Goal: Find specific page/section: Find specific page/section

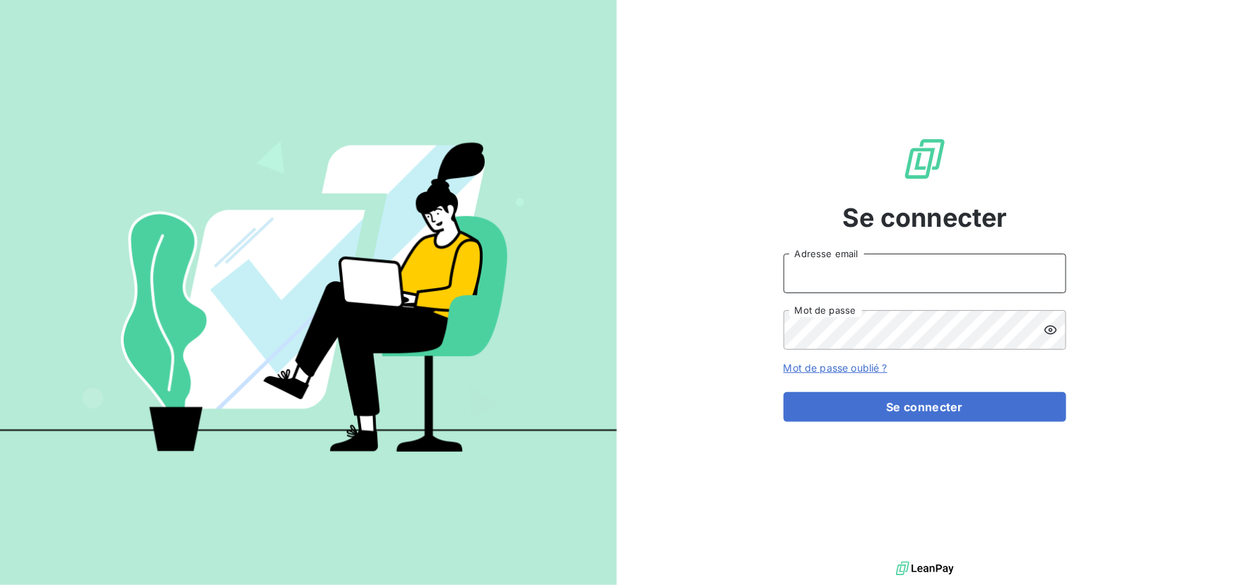
click at [977, 284] on input "Adresse email" at bounding box center [924, 274] width 283 height 40
click at [0, 584] on div at bounding box center [0, 585] width 0 height 0
type input "[EMAIL_ADDRESS][DOMAIN_NAME]"
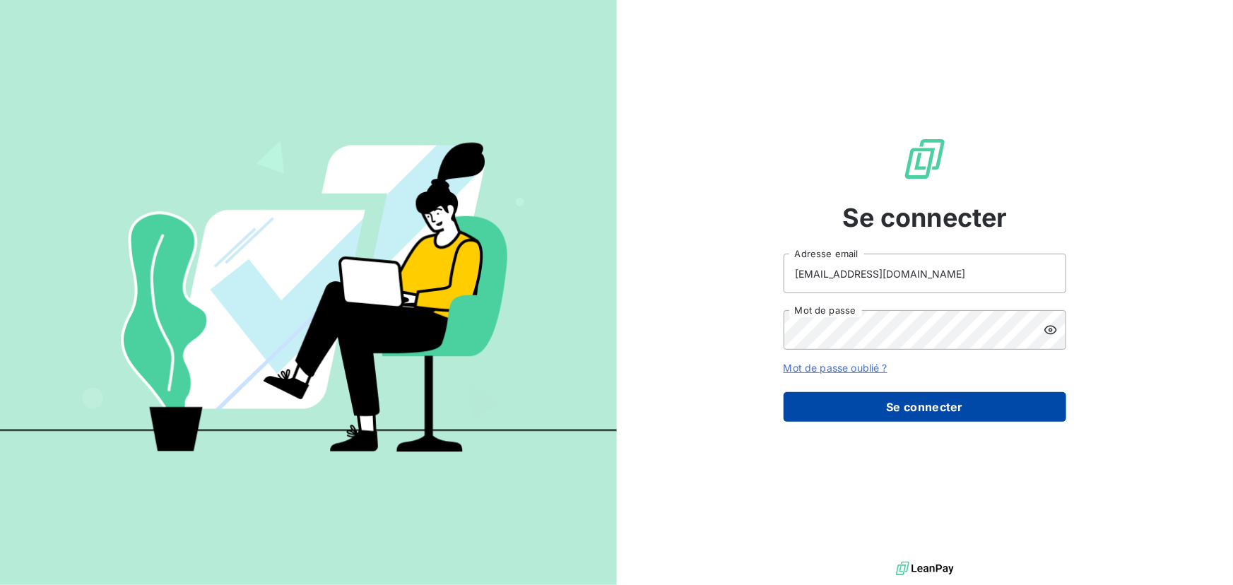
click at [927, 408] on button "Se connecter" at bounding box center [924, 407] width 283 height 30
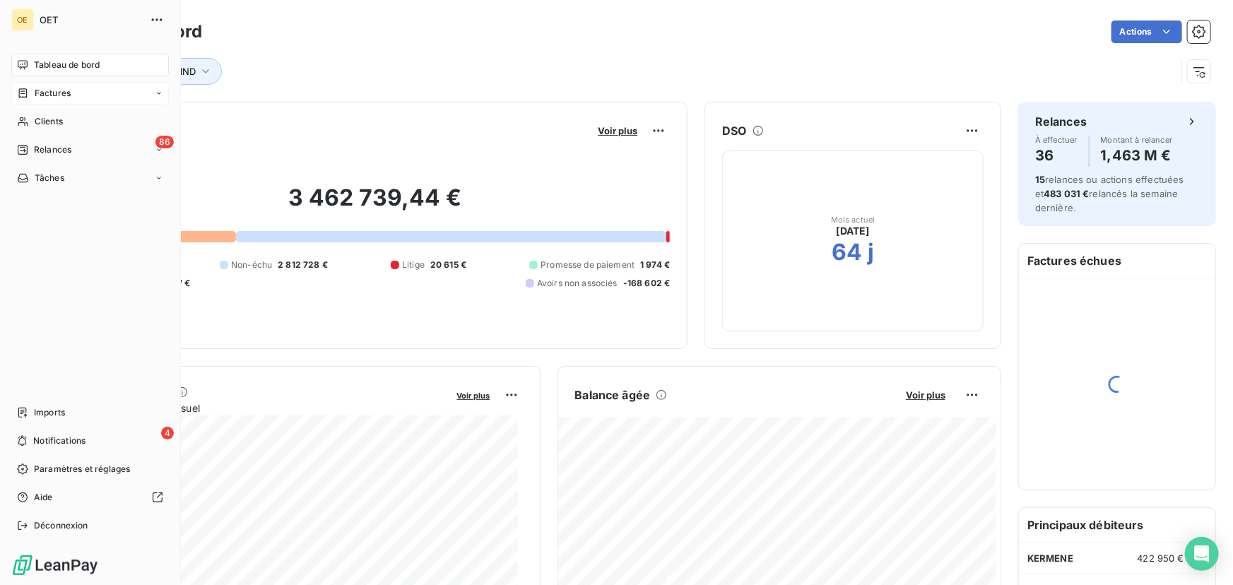
click at [42, 90] on span "Factures" at bounding box center [53, 93] width 36 height 13
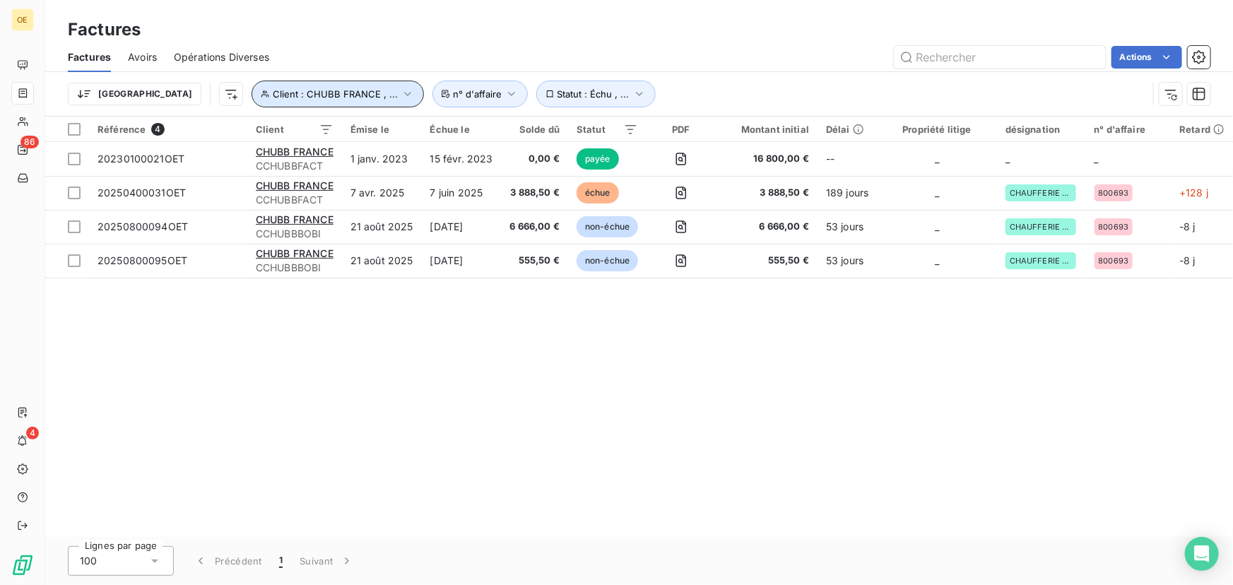
click at [400, 92] on icon "button" at bounding box center [407, 94] width 14 height 14
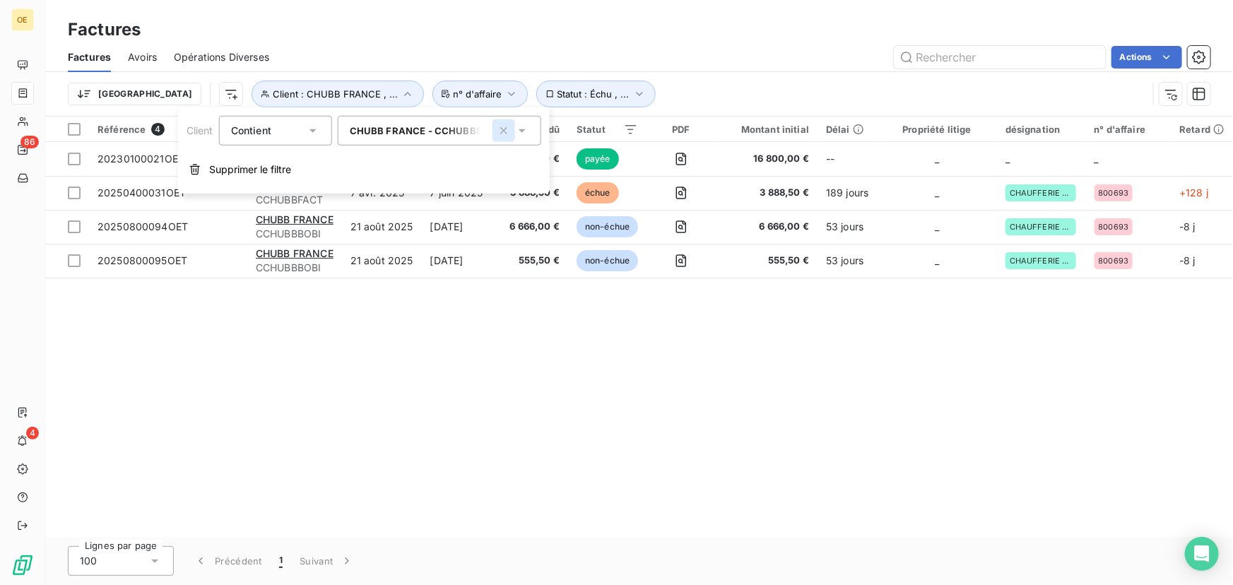
click at [508, 131] on icon "button" at bounding box center [504, 131] width 14 height 14
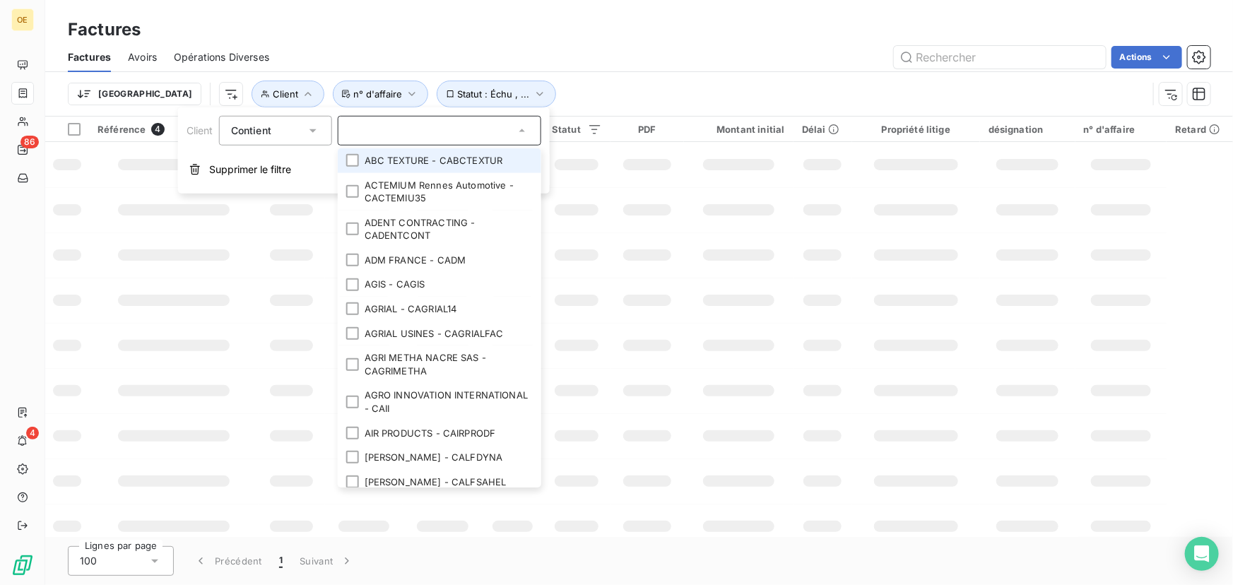
click at [417, 134] on input "text" at bounding box center [432, 130] width 165 height 13
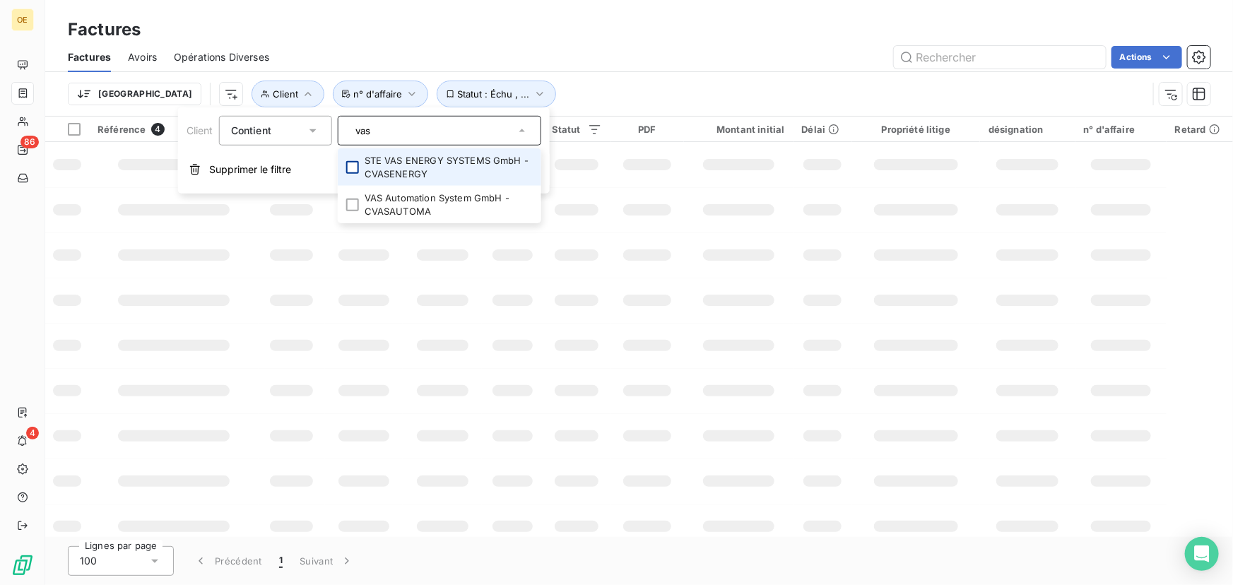
type input "vas"
click at [357, 167] on div at bounding box center [352, 166] width 13 height 13
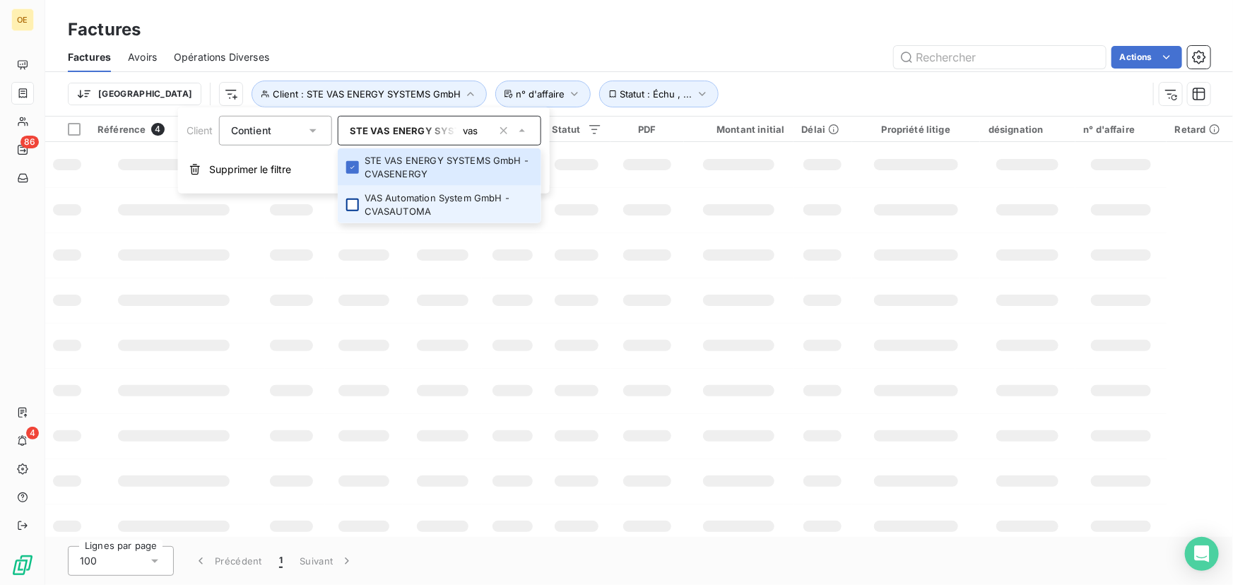
click at [353, 202] on div at bounding box center [352, 204] width 13 height 13
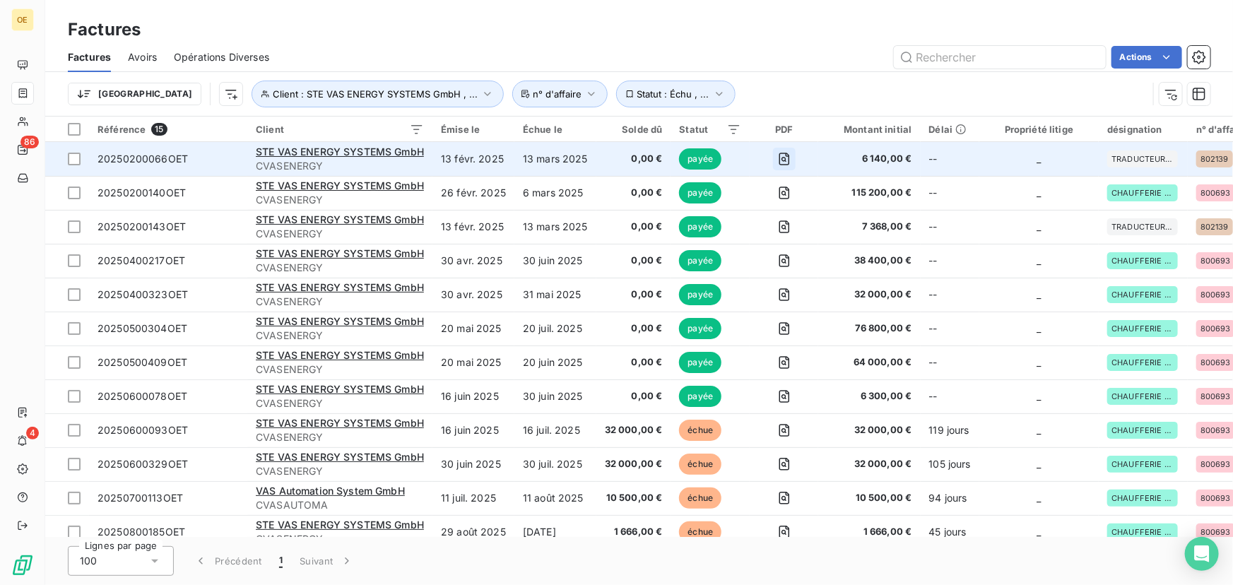
click at [789, 156] on icon "button" at bounding box center [784, 159] width 14 height 14
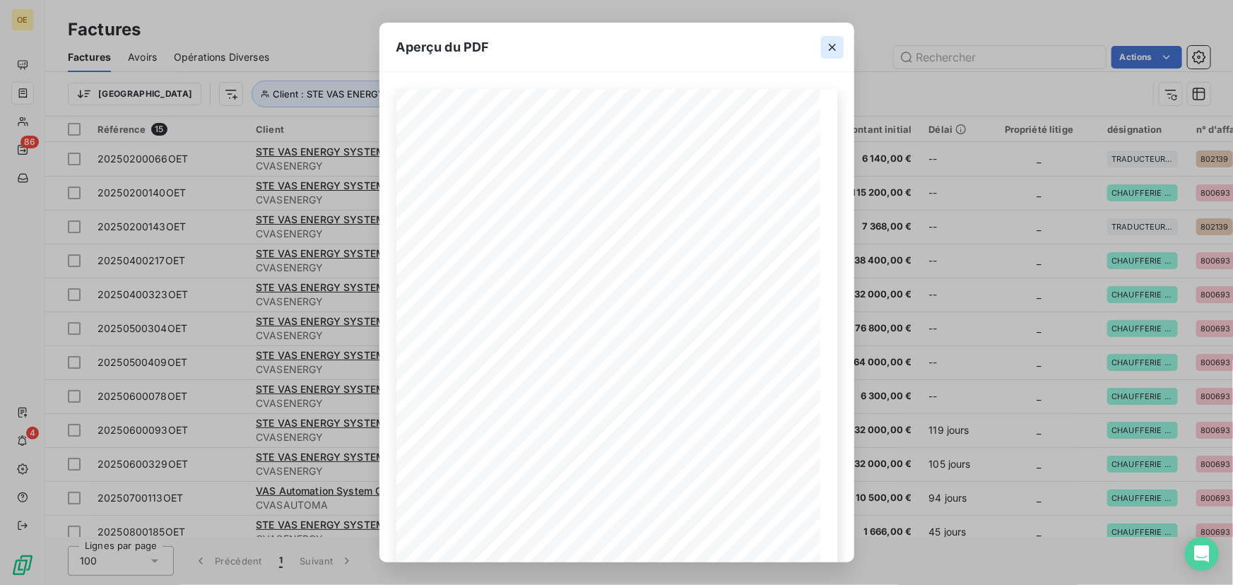
click at [833, 46] on icon "button" at bounding box center [832, 47] width 14 height 14
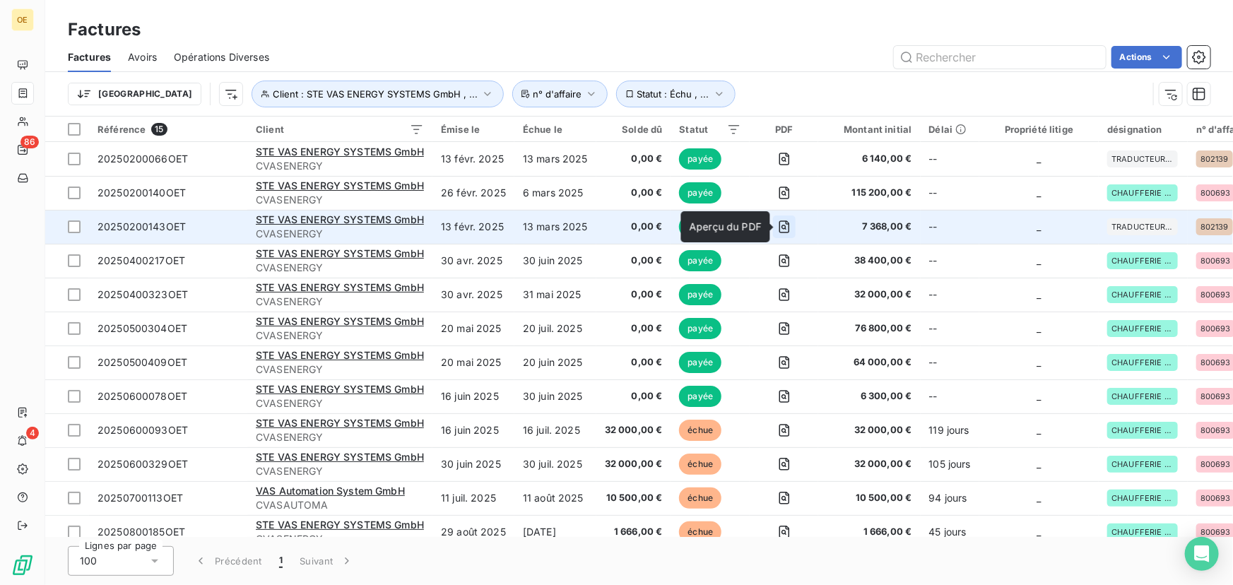
click at [788, 225] on icon "button" at bounding box center [784, 227] width 14 height 14
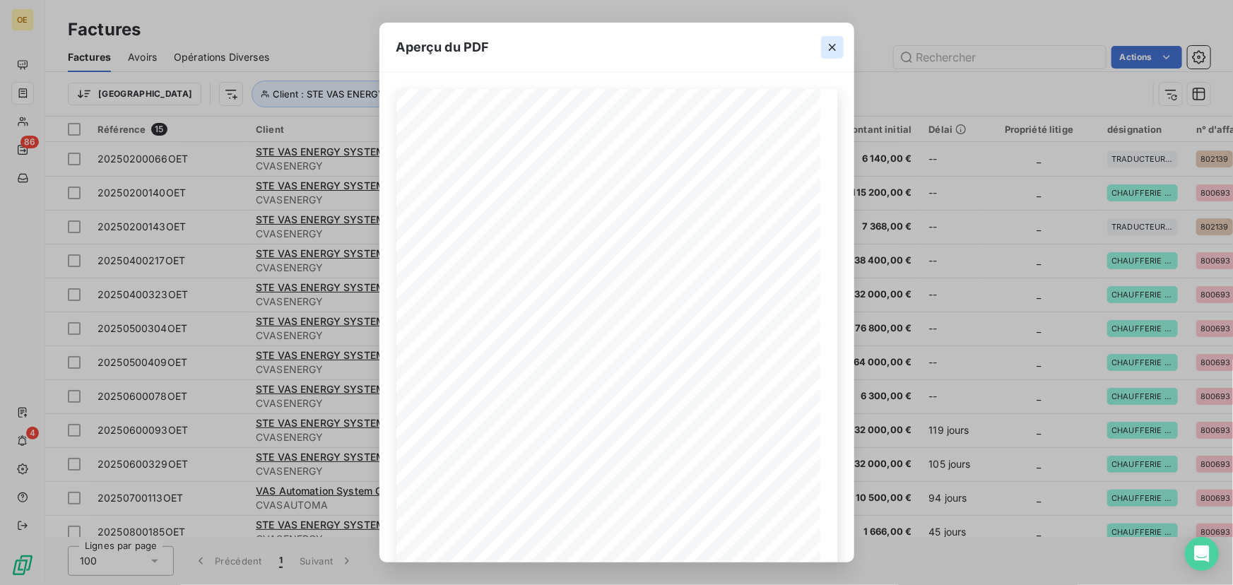
click at [831, 46] on icon "button" at bounding box center [832, 47] width 7 height 7
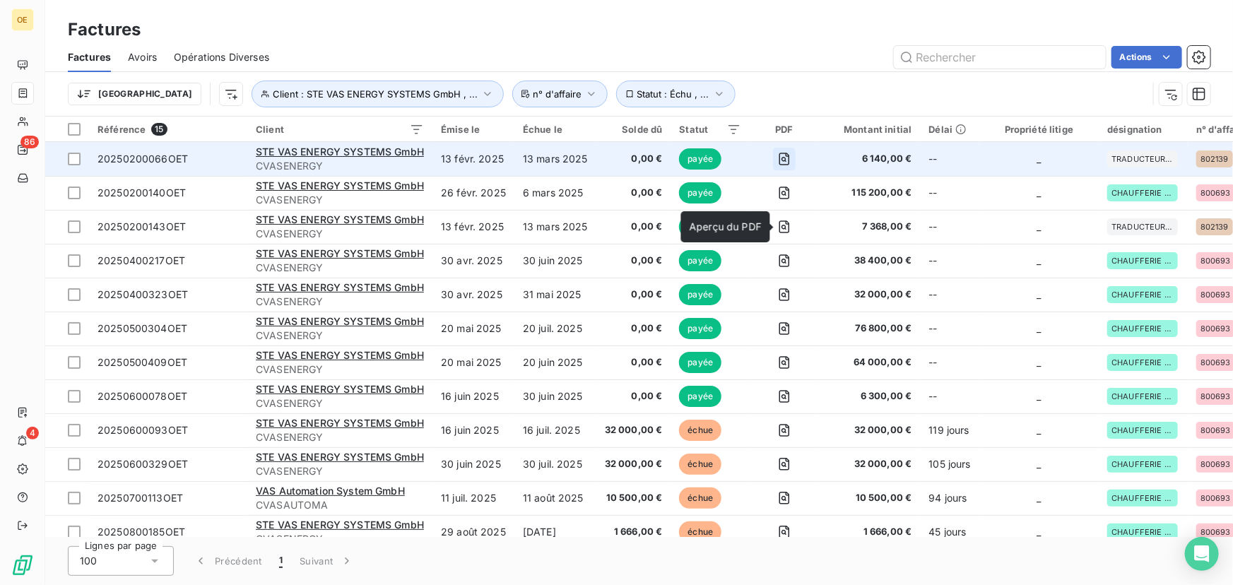
click at [786, 158] on icon "button" at bounding box center [784, 159] width 14 height 14
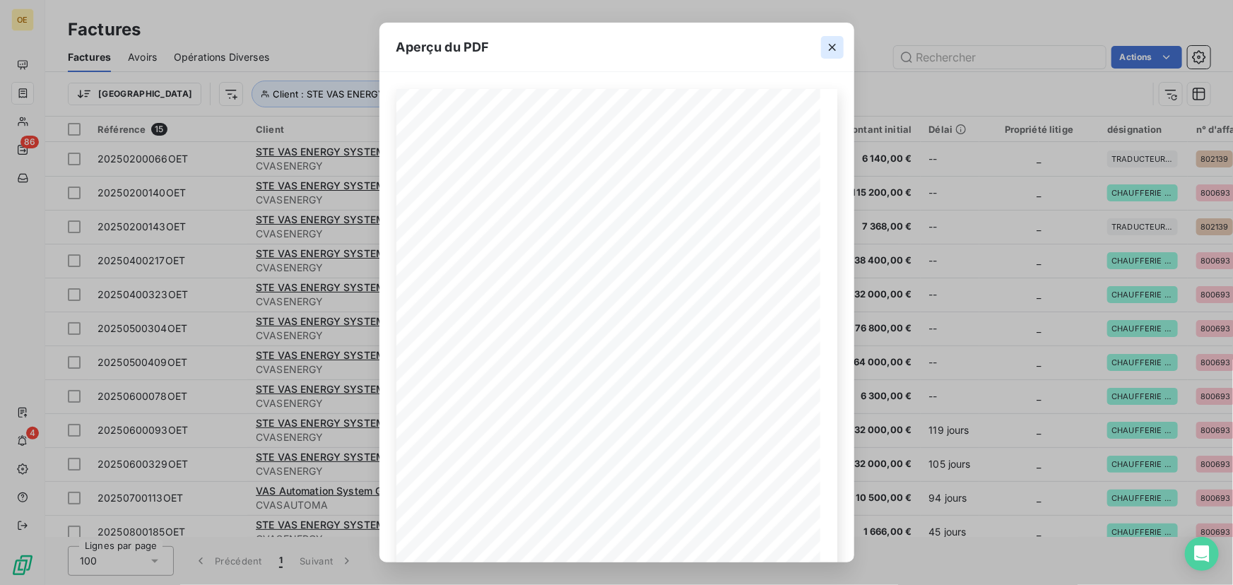
click at [832, 46] on icon "button" at bounding box center [832, 47] width 7 height 7
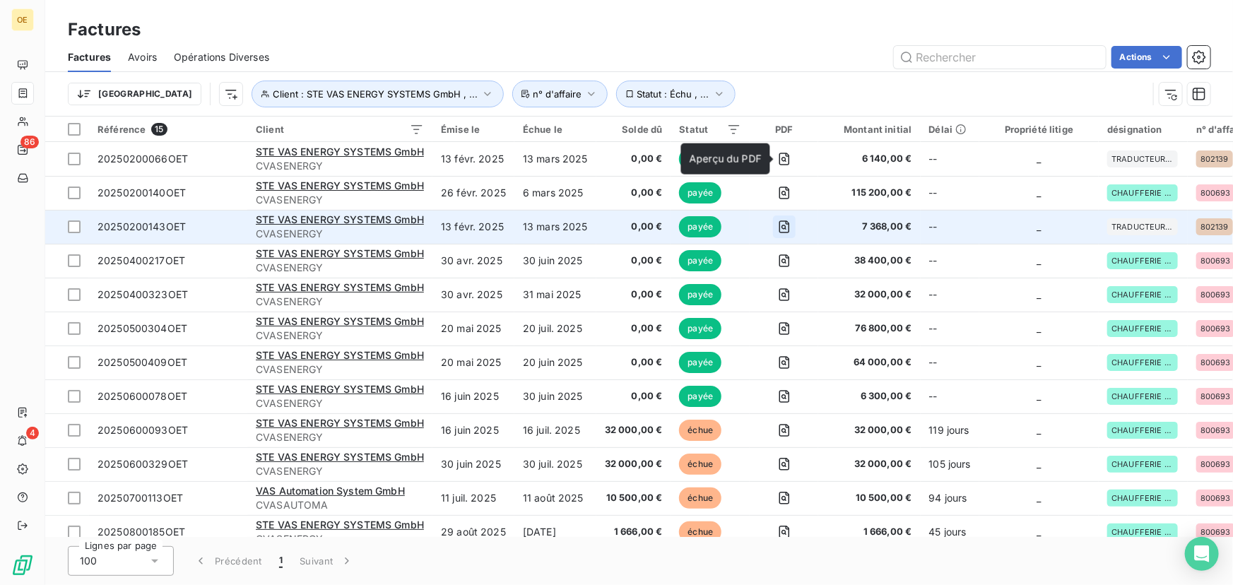
click at [787, 224] on icon "button" at bounding box center [784, 227] width 14 height 14
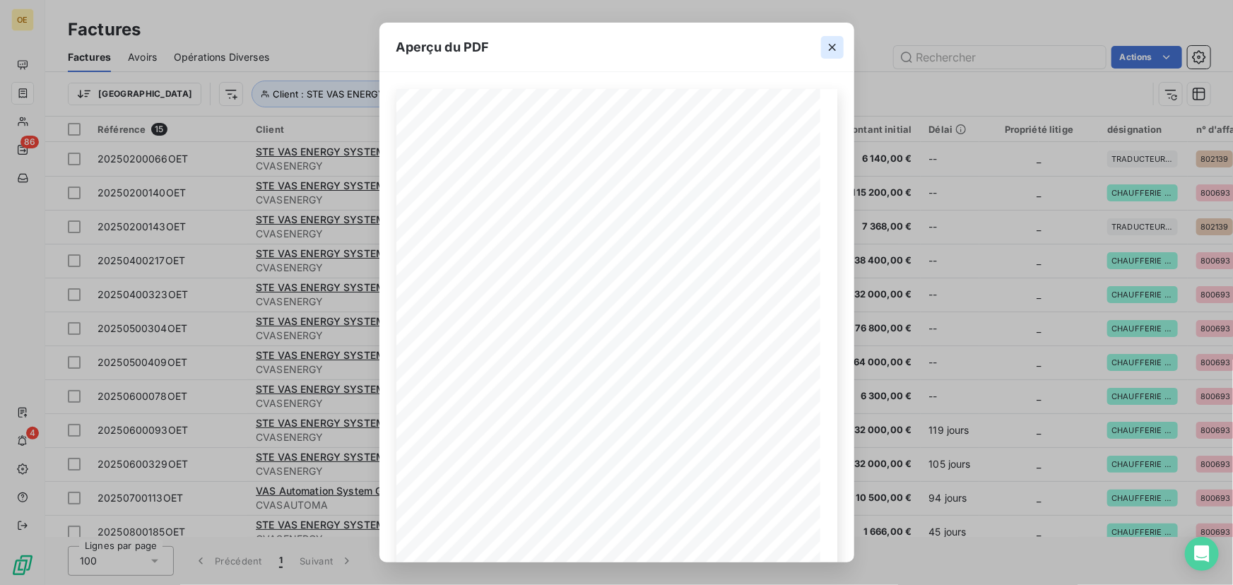
click at [832, 45] on icon "button" at bounding box center [832, 47] width 14 height 14
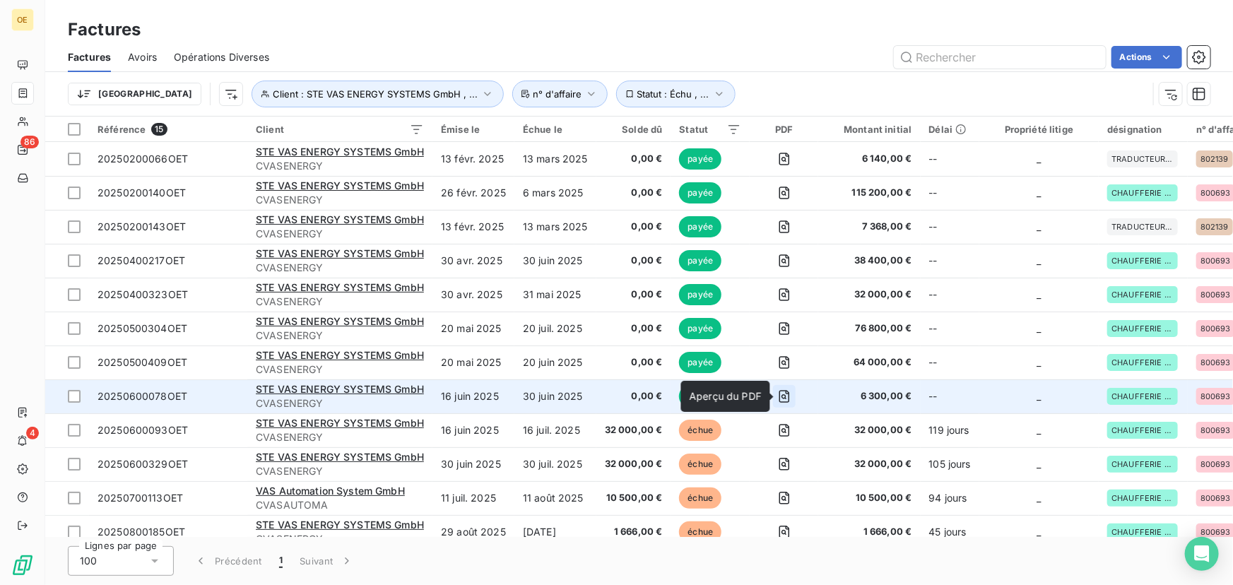
click at [786, 396] on icon "button" at bounding box center [784, 396] width 14 height 14
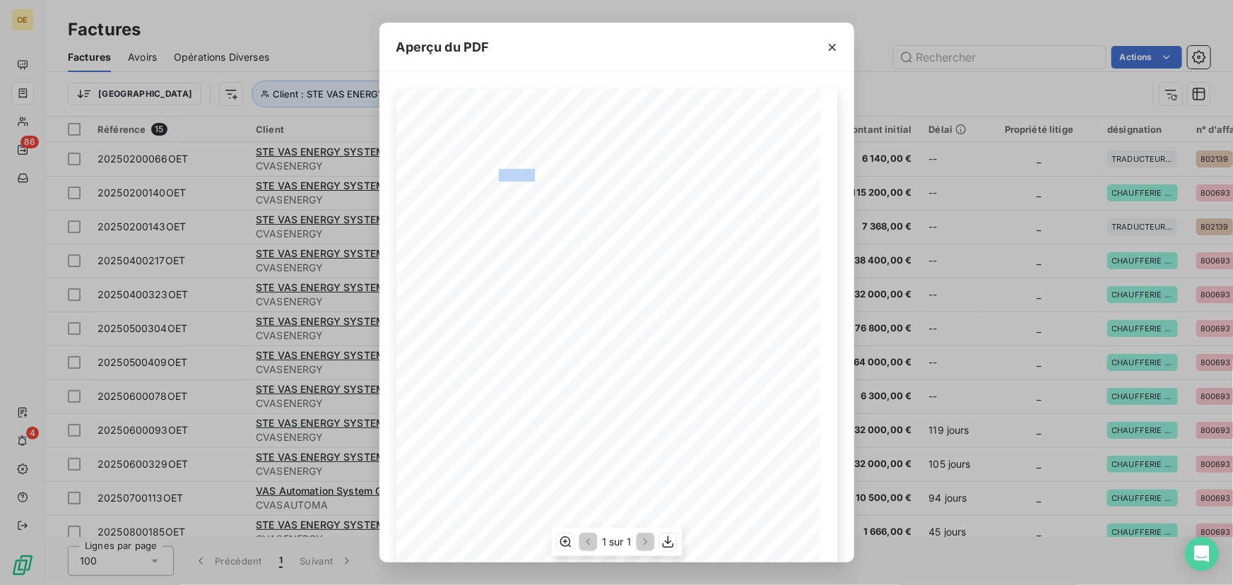
drag, startPoint x: 493, startPoint y: 170, endPoint x: 528, endPoint y: 172, distance: 34.6
click at [528, 172] on div "[PERSON_NAME], le [DATE] FACTURE N° 20250600078OET Page 1 sur 1 commande n° 800…" at bounding box center [617, 388] width 424 height 599
click at [497, 173] on span at bounding box center [498, 172] width 3 height 9
drag, startPoint x: 491, startPoint y: 173, endPoint x: 574, endPoint y: 173, distance: 83.3
click at [574, 173] on div "[PERSON_NAME], le [DATE] FACTURE N° 20250600078OET Page 1 sur 1 commande n° 800…" at bounding box center [617, 388] width 424 height 599
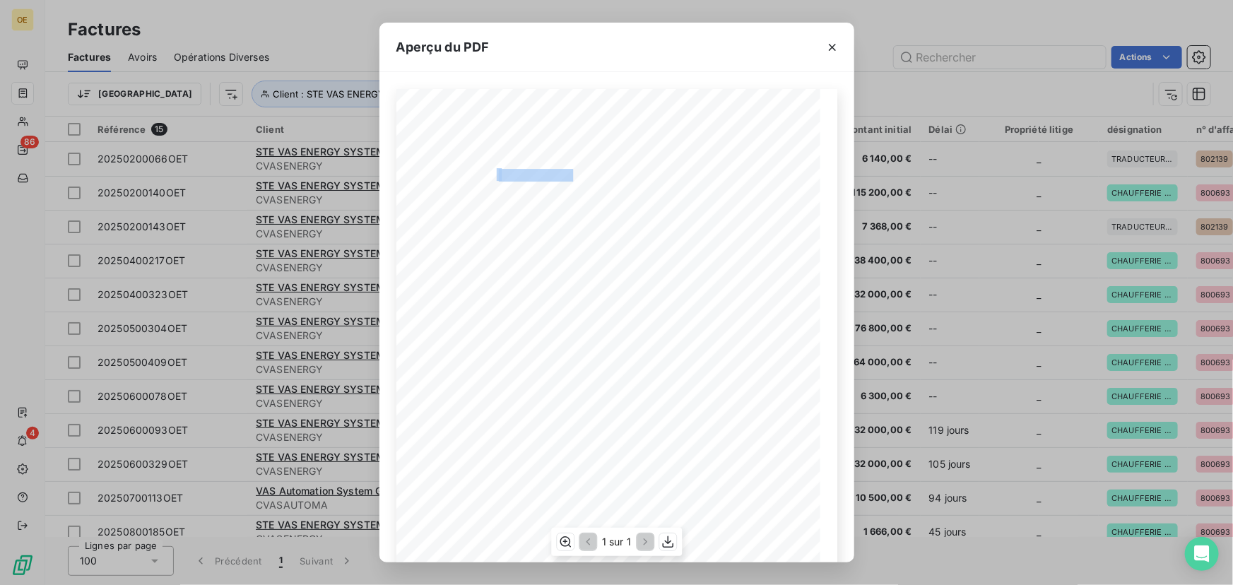
copy div "N° 20250600078OET"
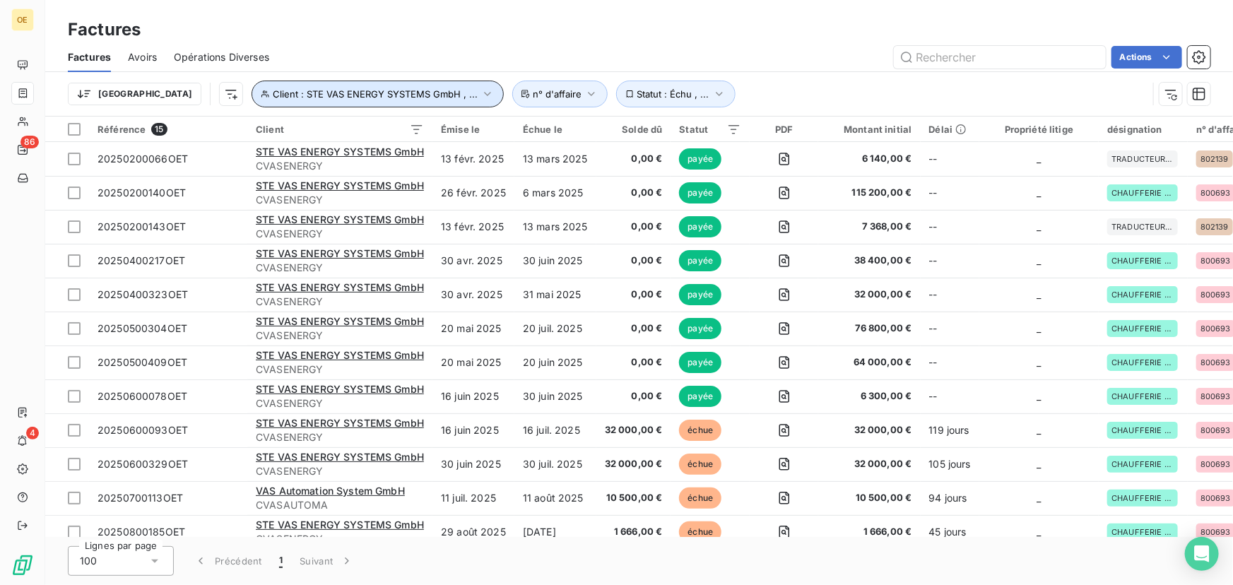
click at [480, 92] on icon "button" at bounding box center [487, 94] width 14 height 14
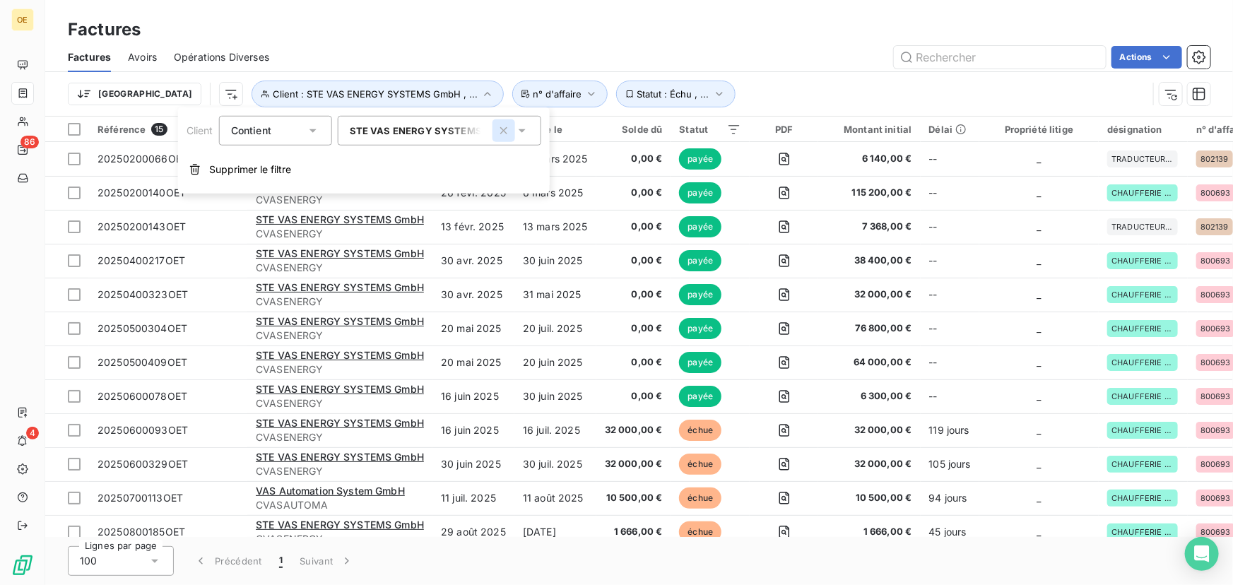
click at [503, 130] on icon "button" at bounding box center [503, 130] width 7 height 7
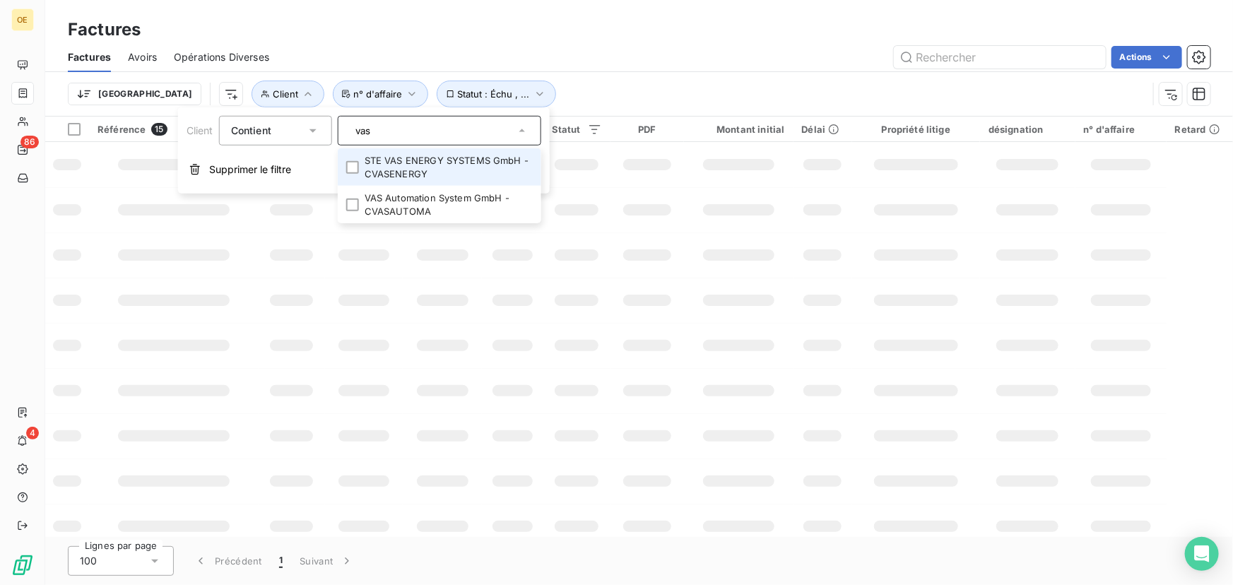
drag, startPoint x: 389, startPoint y: 130, endPoint x: 345, endPoint y: 130, distance: 43.8
click at [345, 130] on div "vas" at bounding box center [439, 131] width 203 height 30
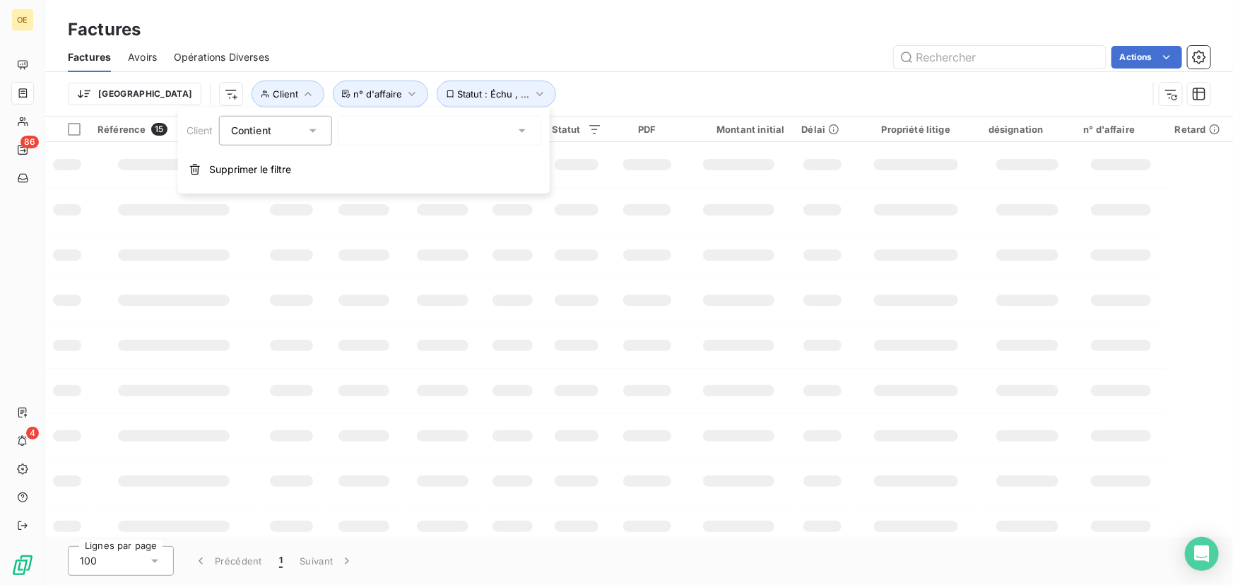
click at [396, 134] on div "vas" at bounding box center [439, 131] width 203 height 30
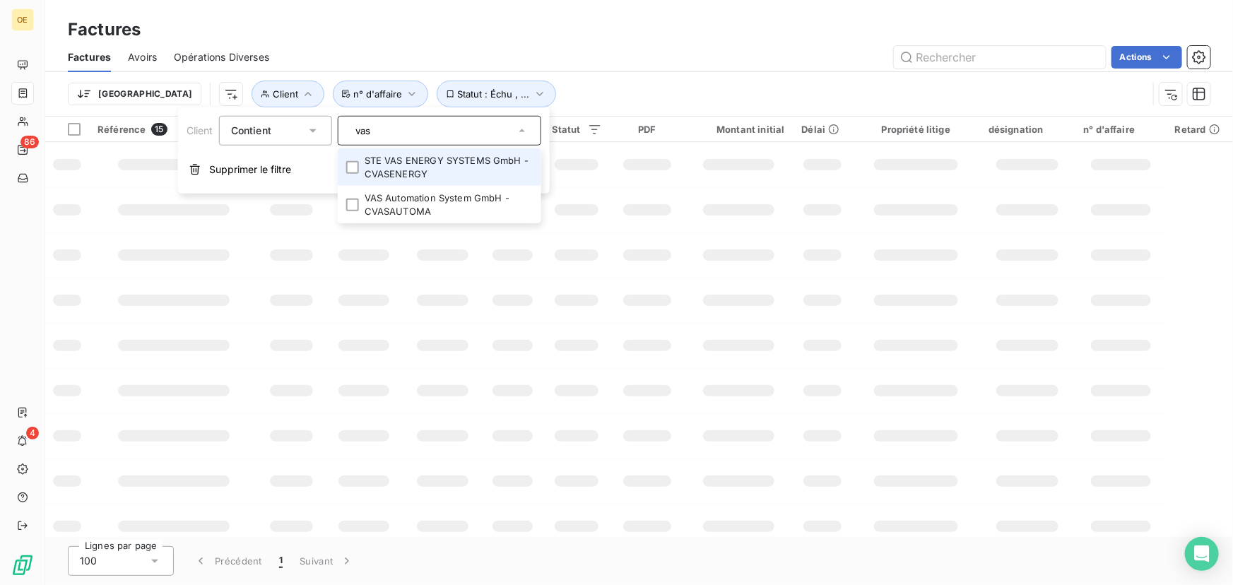
click at [396, 131] on input "vas" at bounding box center [432, 130] width 165 height 13
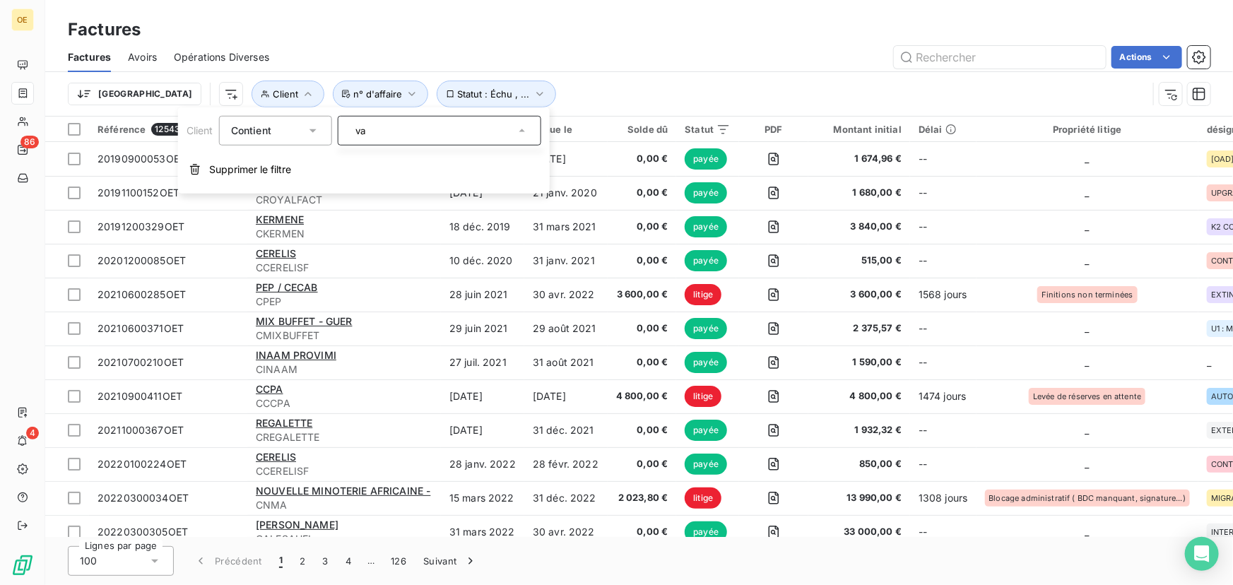
type input "v"
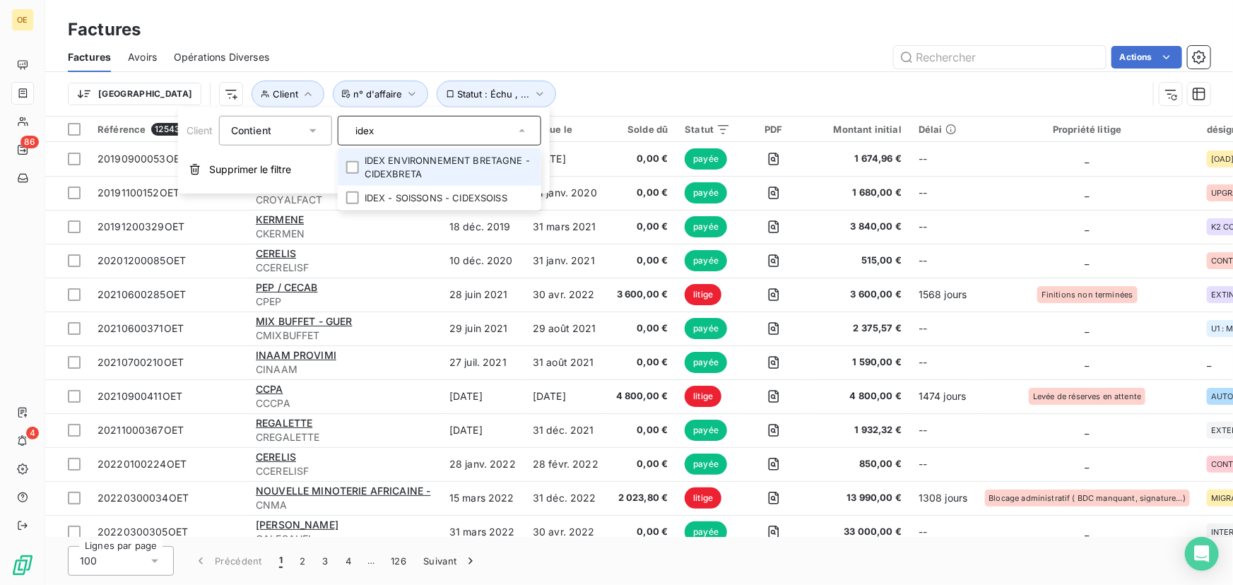
click at [382, 130] on input "idex" at bounding box center [432, 130] width 165 height 13
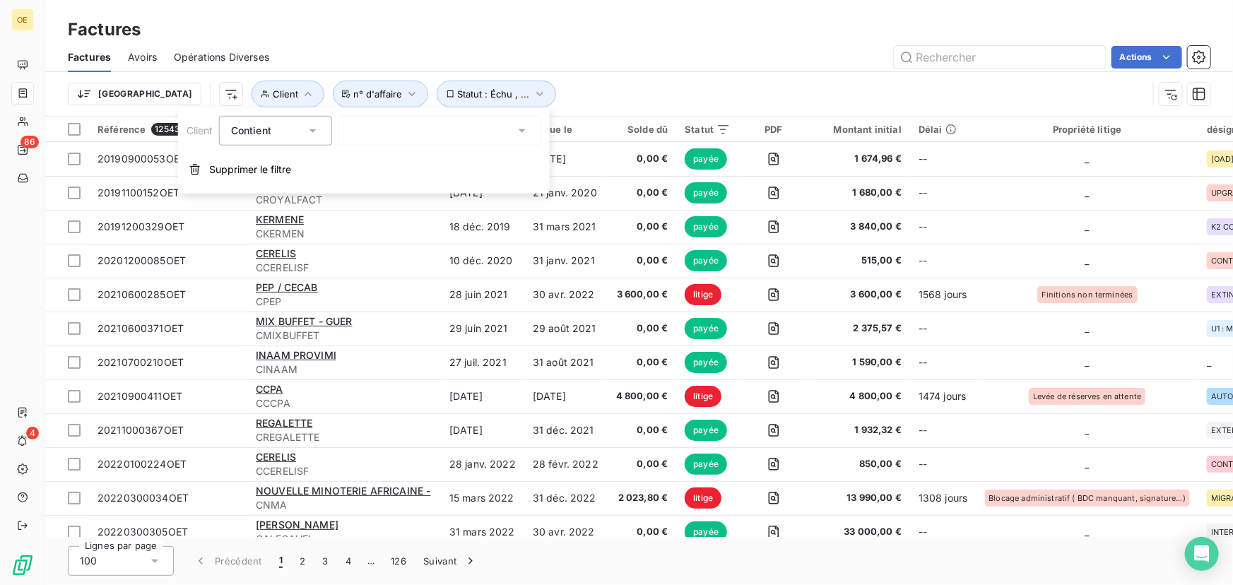
click at [382, 130] on div "idex" at bounding box center [439, 131] width 203 height 30
type input "idex"
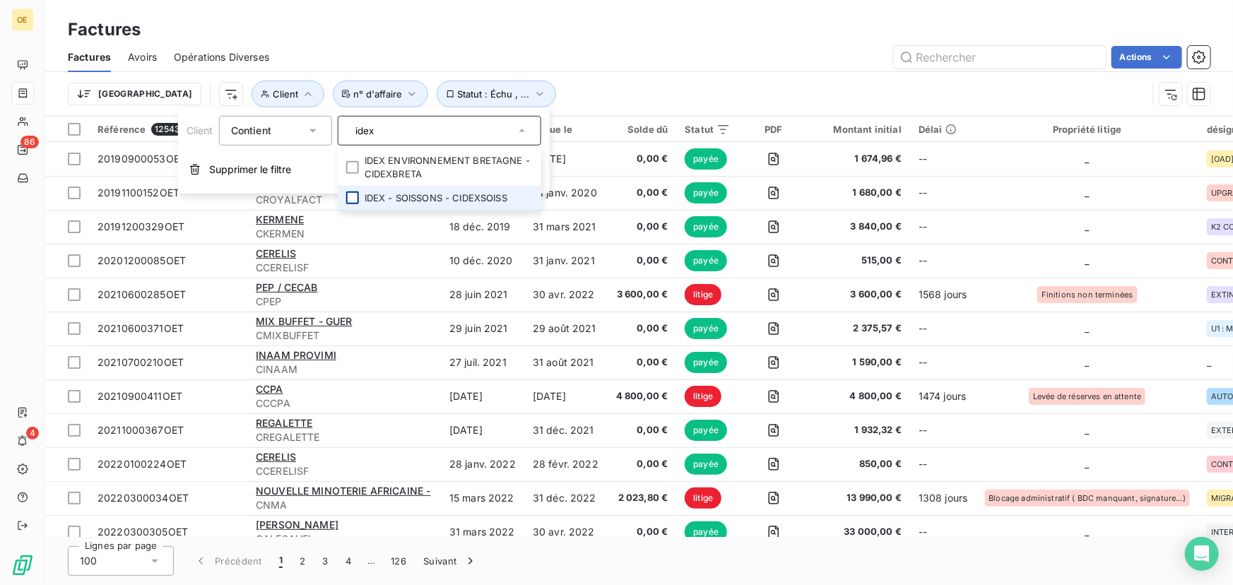
click at [350, 198] on div at bounding box center [352, 197] width 13 height 13
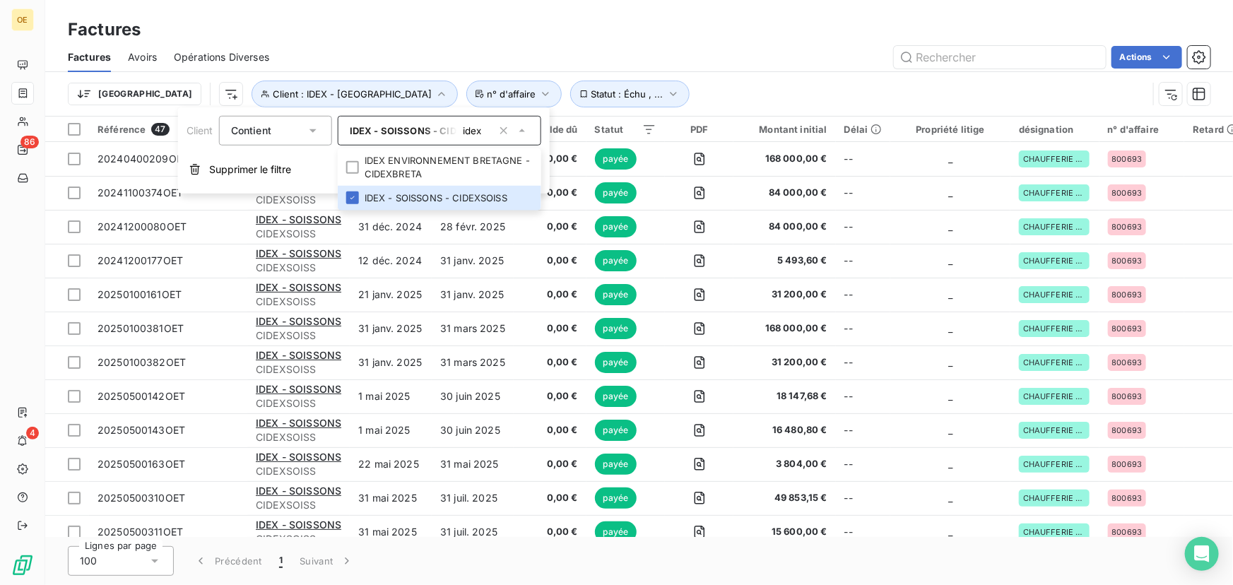
click at [777, 39] on div "Factures" at bounding box center [638, 29] width 1187 height 25
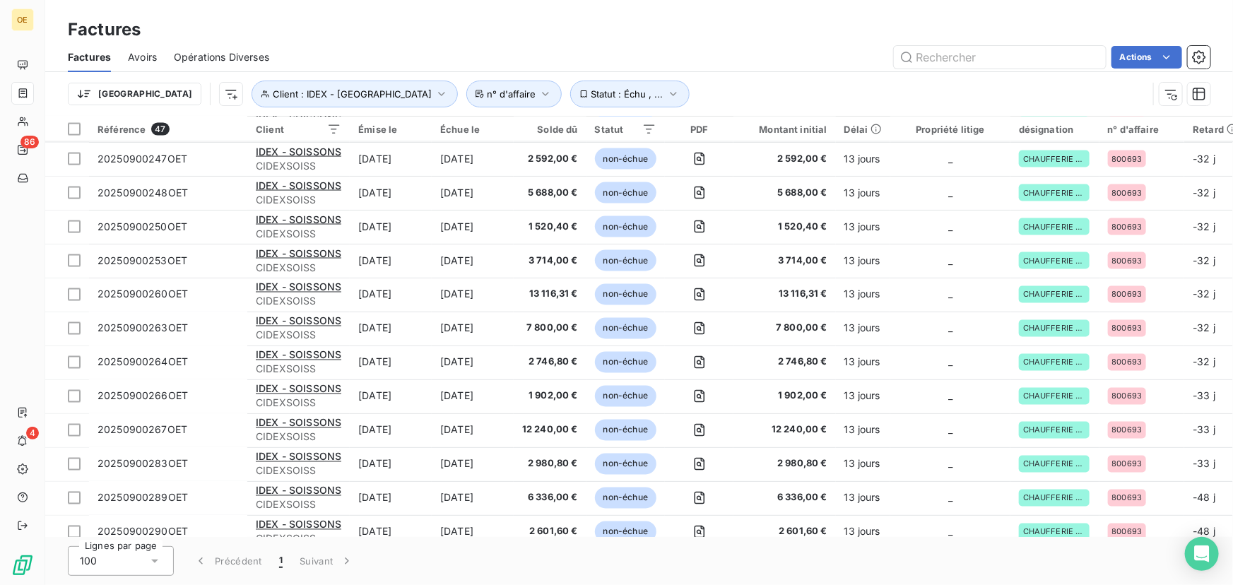
scroll to position [1204, 0]
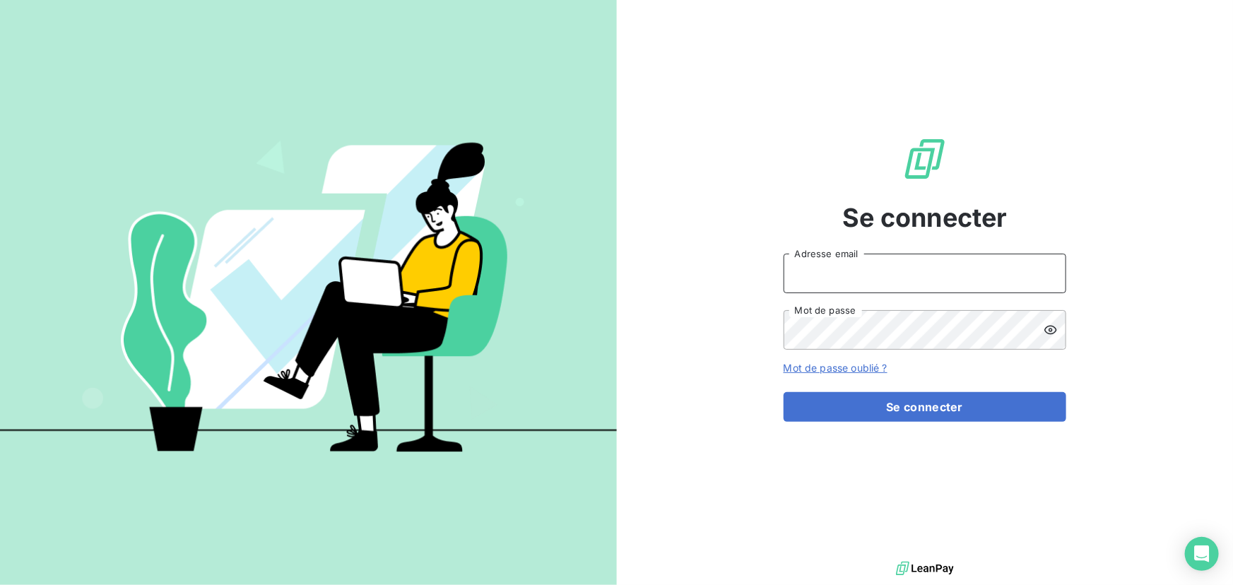
click at [961, 279] on input "Adresse email" at bounding box center [924, 274] width 283 height 40
click at [0, 584] on div at bounding box center [0, 585] width 0 height 0
type input "[EMAIL_ADDRESS][DOMAIN_NAME]"
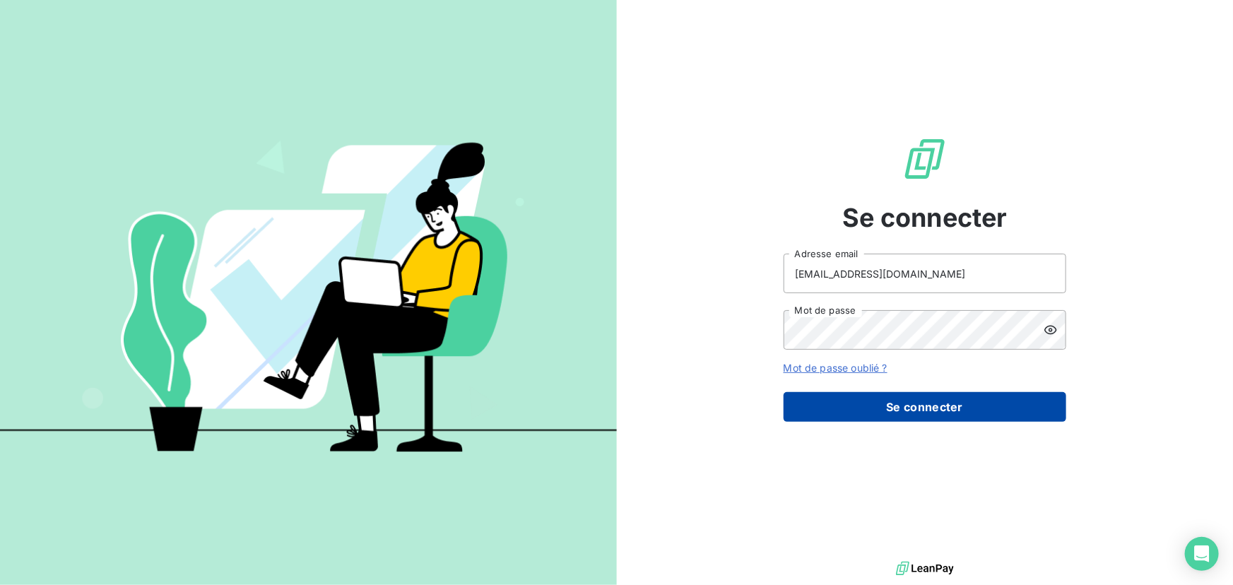
click at [930, 409] on button "Se connecter" at bounding box center [924, 407] width 283 height 30
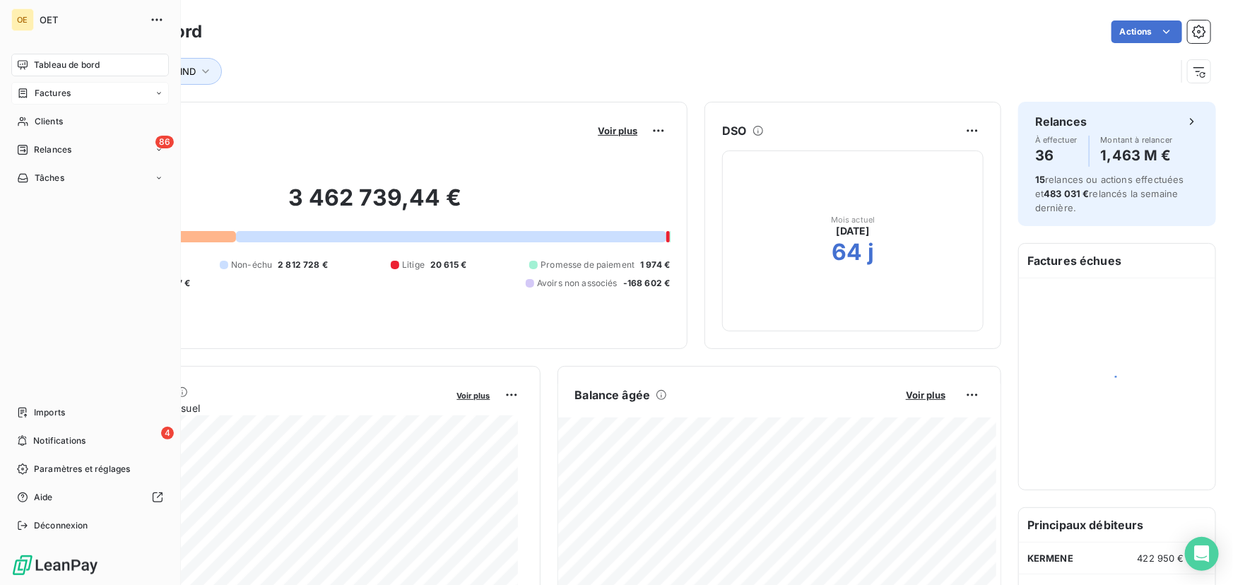
click at [25, 91] on icon at bounding box center [23, 93] width 12 height 11
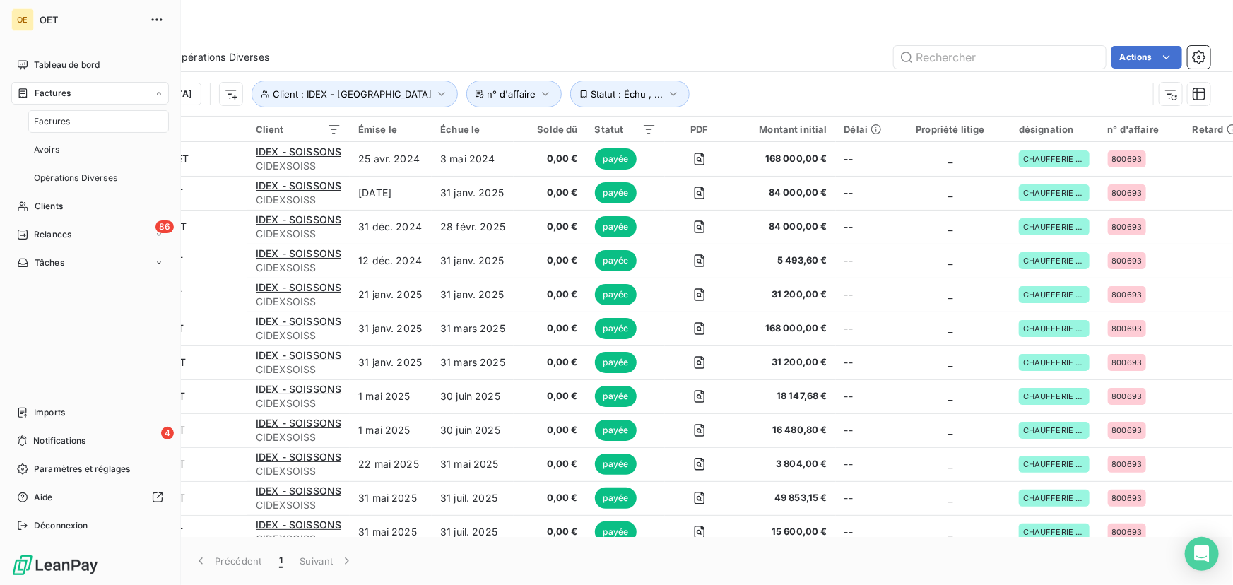
click at [58, 121] on span "Factures" at bounding box center [52, 121] width 36 height 13
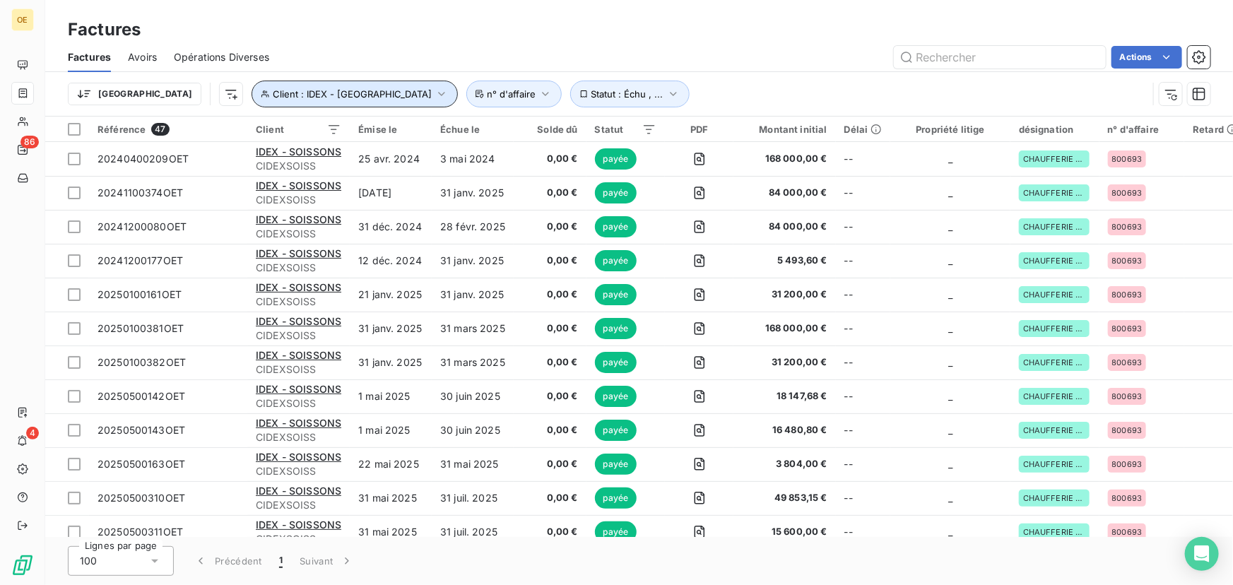
click at [434, 93] on icon "button" at bounding box center [441, 94] width 14 height 14
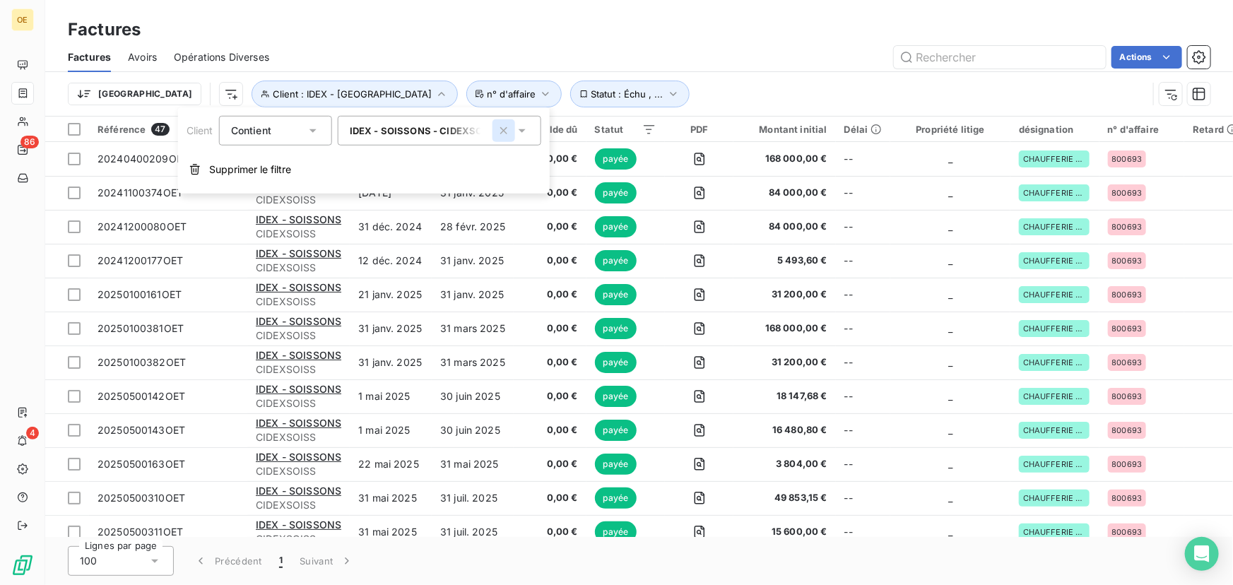
click at [501, 128] on icon "button" at bounding box center [503, 130] width 7 height 7
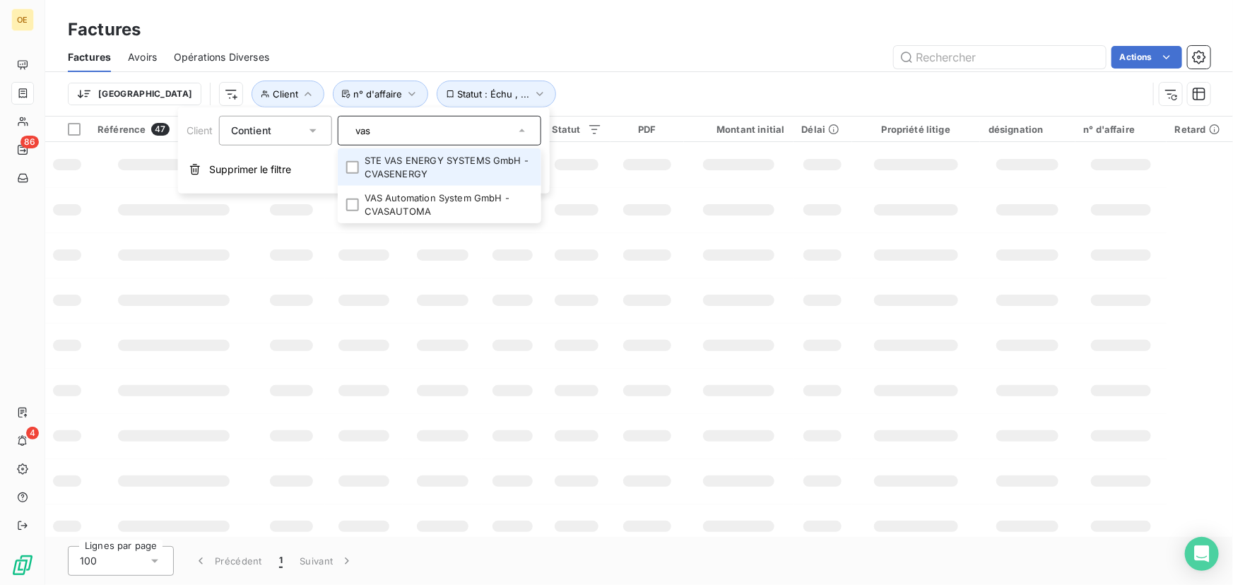
type input "vas"
click at [364, 162] on li "STE VAS ENERGY SYSTEMS GmbH - CVASENERGY" at bounding box center [439, 166] width 203 height 37
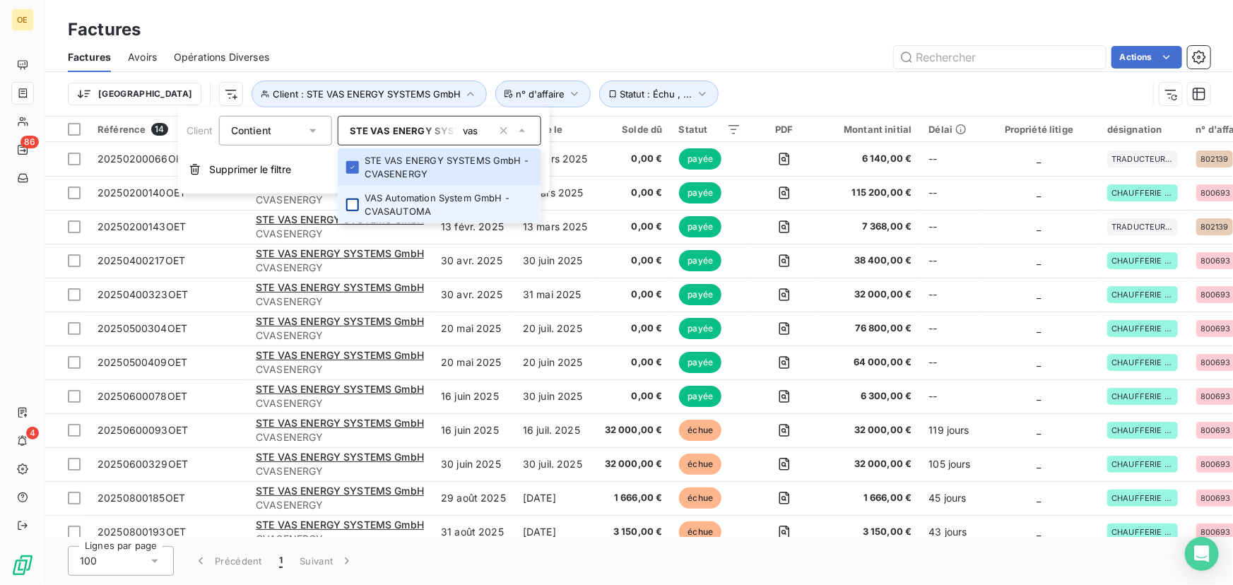
click at [356, 204] on div at bounding box center [352, 204] width 13 height 13
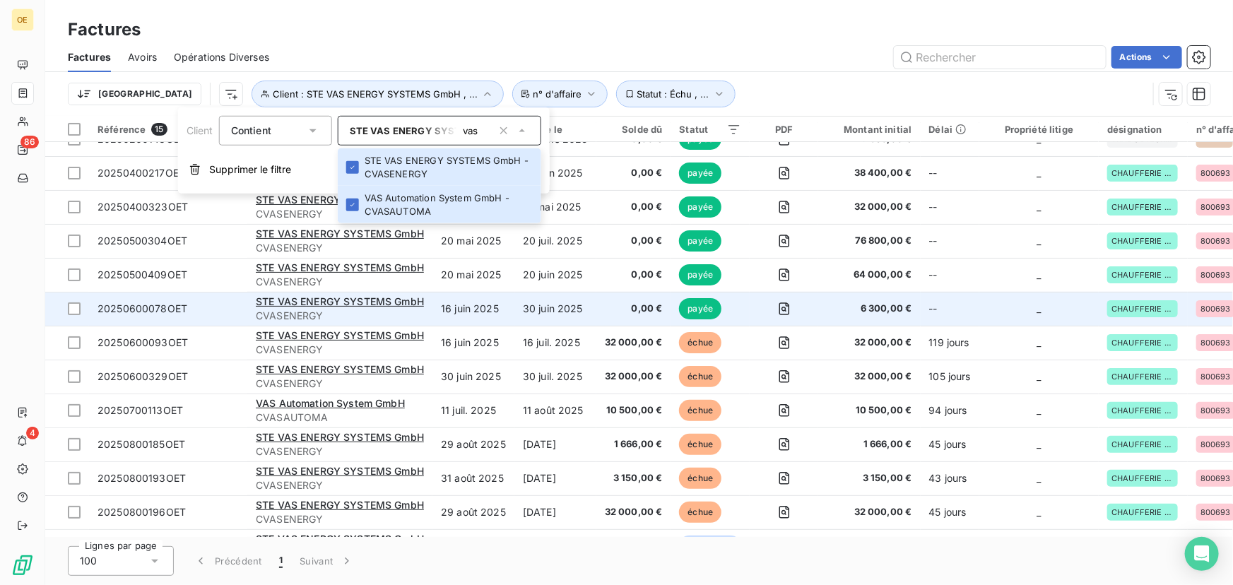
scroll to position [119, 0]
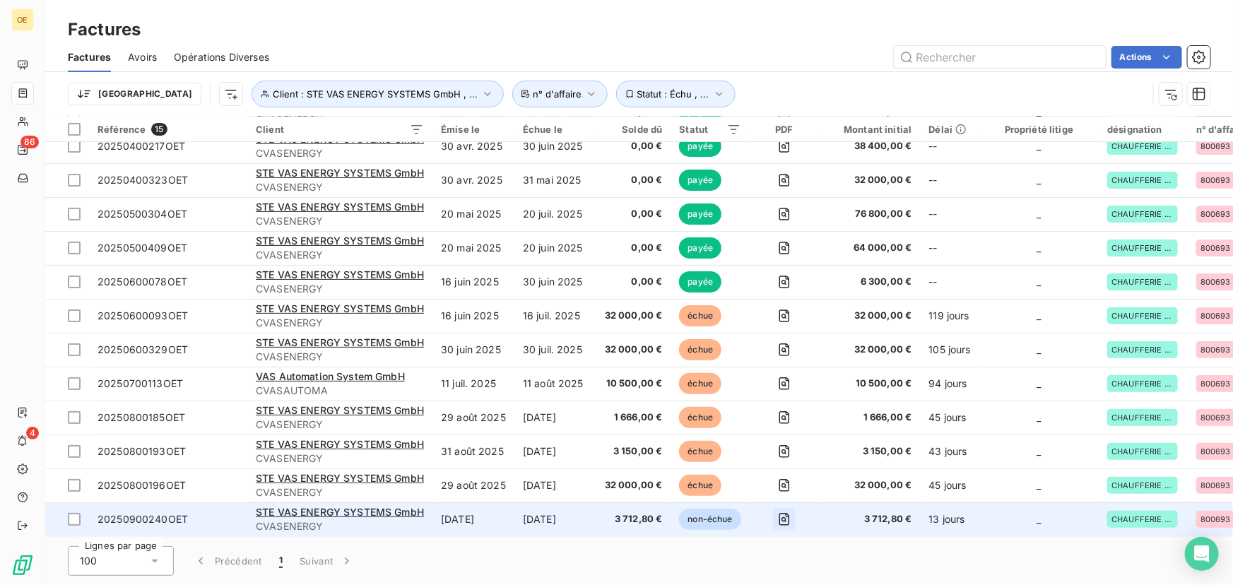
click at [785, 517] on icon "button" at bounding box center [783, 519] width 5 height 5
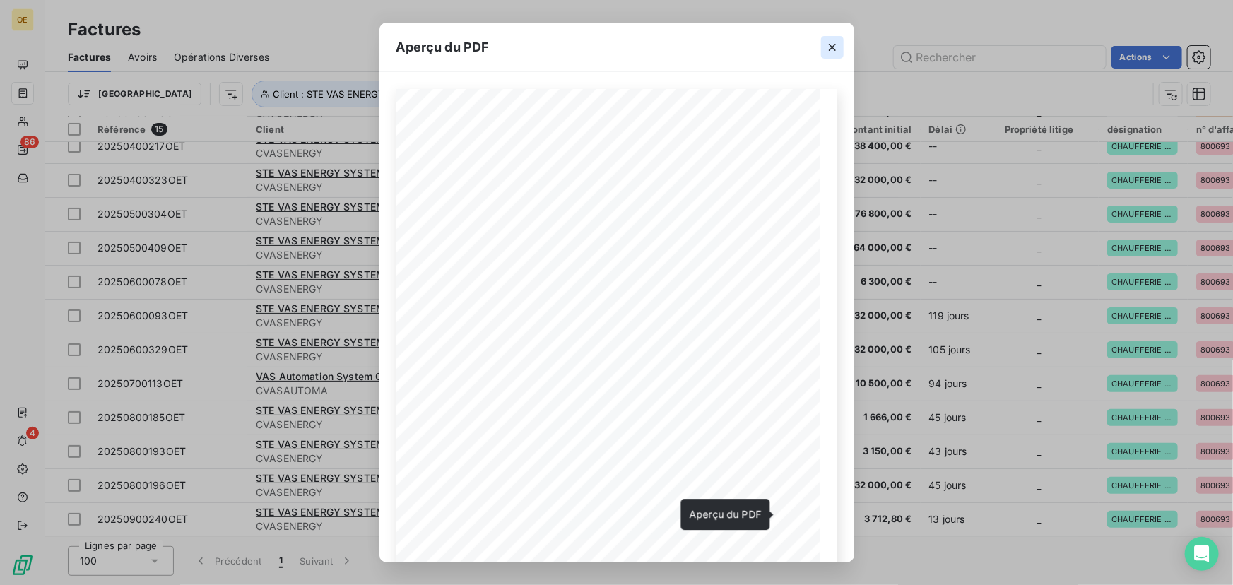
click at [831, 50] on icon "button" at bounding box center [832, 47] width 14 height 14
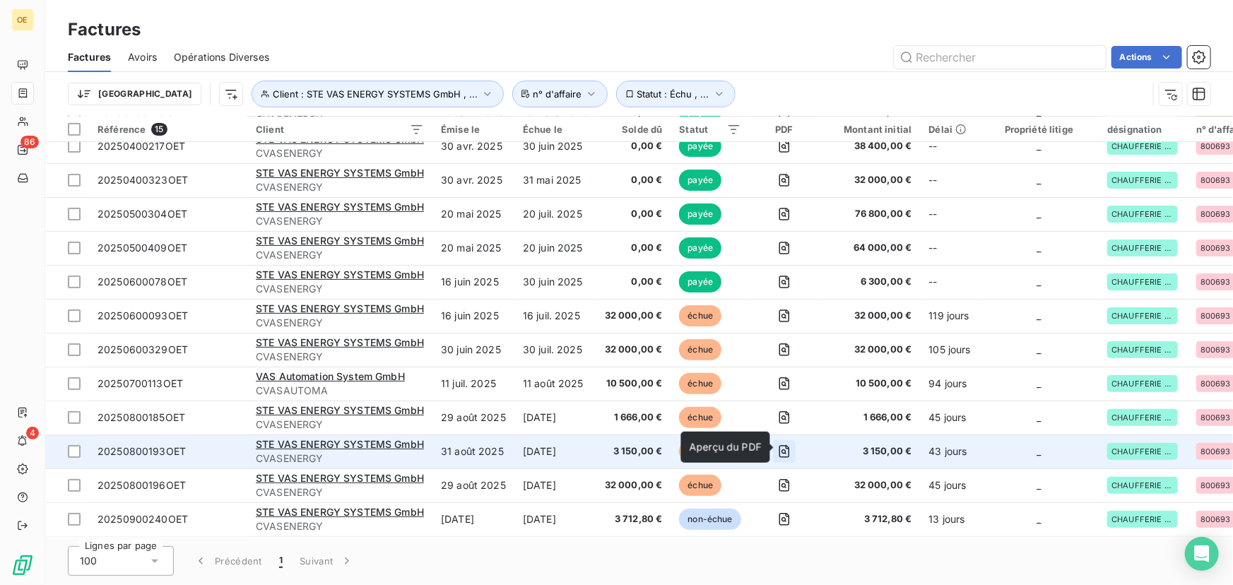
click at [784, 447] on icon "button" at bounding box center [784, 451] width 14 height 14
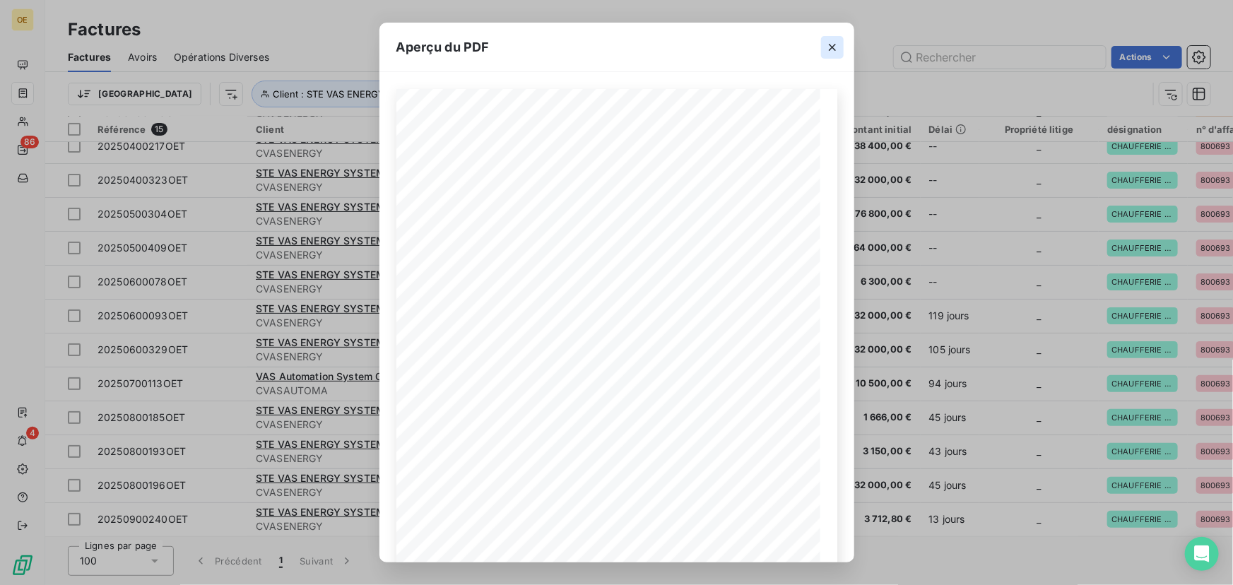
click at [827, 49] on icon "button" at bounding box center [832, 47] width 14 height 14
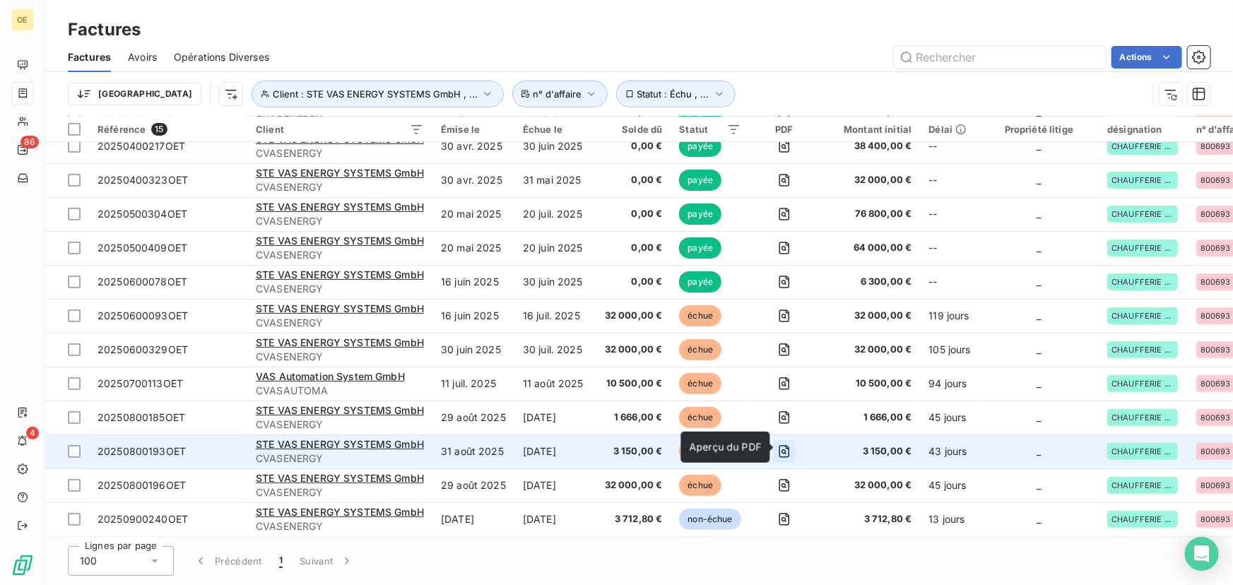
click at [785, 449] on icon "button" at bounding box center [783, 451] width 5 height 5
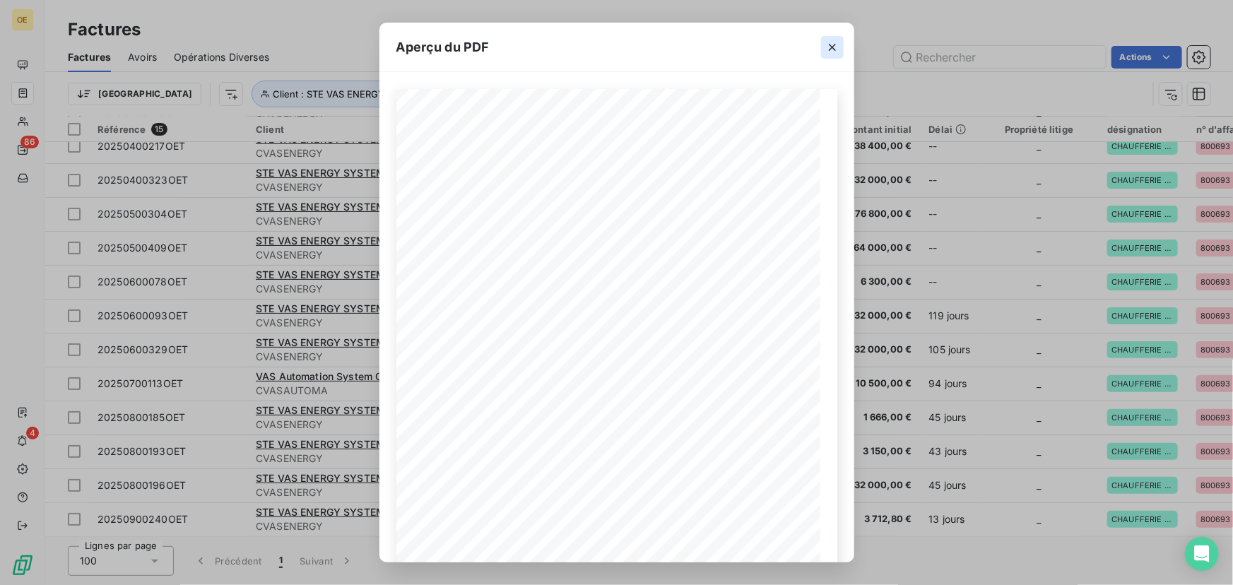
click at [833, 42] on icon "button" at bounding box center [832, 47] width 14 height 14
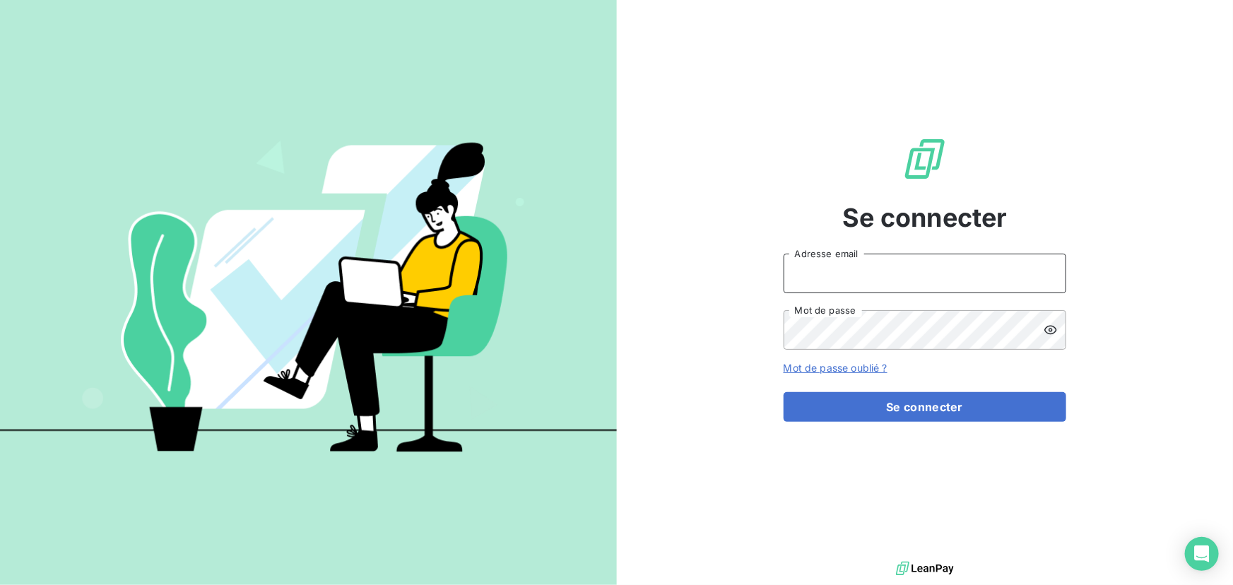
click at [864, 267] on input "Adresse email" at bounding box center [924, 274] width 283 height 40
click at [0, 584] on div at bounding box center [0, 585] width 0 height 0
type input "[EMAIL_ADDRESS][DOMAIN_NAME]"
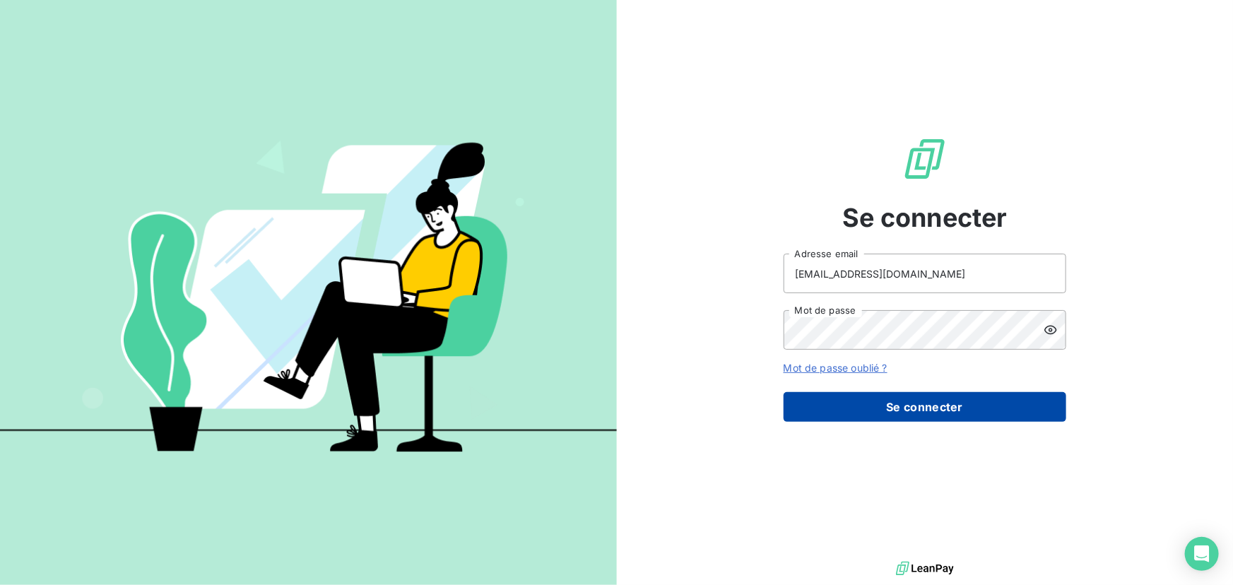
click at [903, 410] on button "Se connecter" at bounding box center [924, 407] width 283 height 30
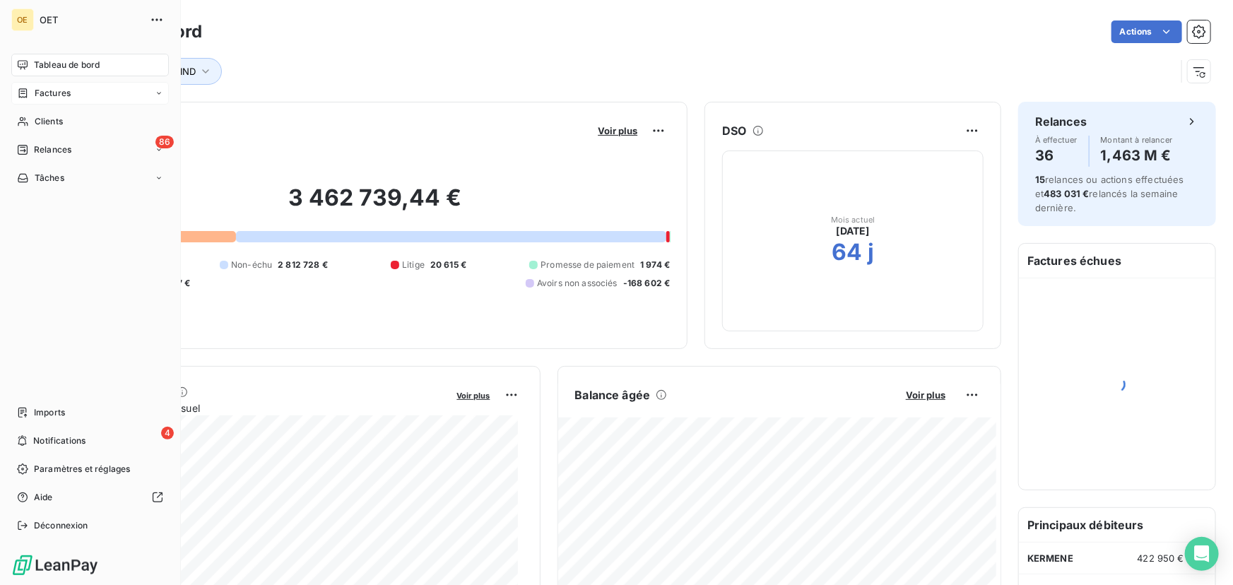
click at [35, 91] on span "Factures" at bounding box center [53, 93] width 36 height 13
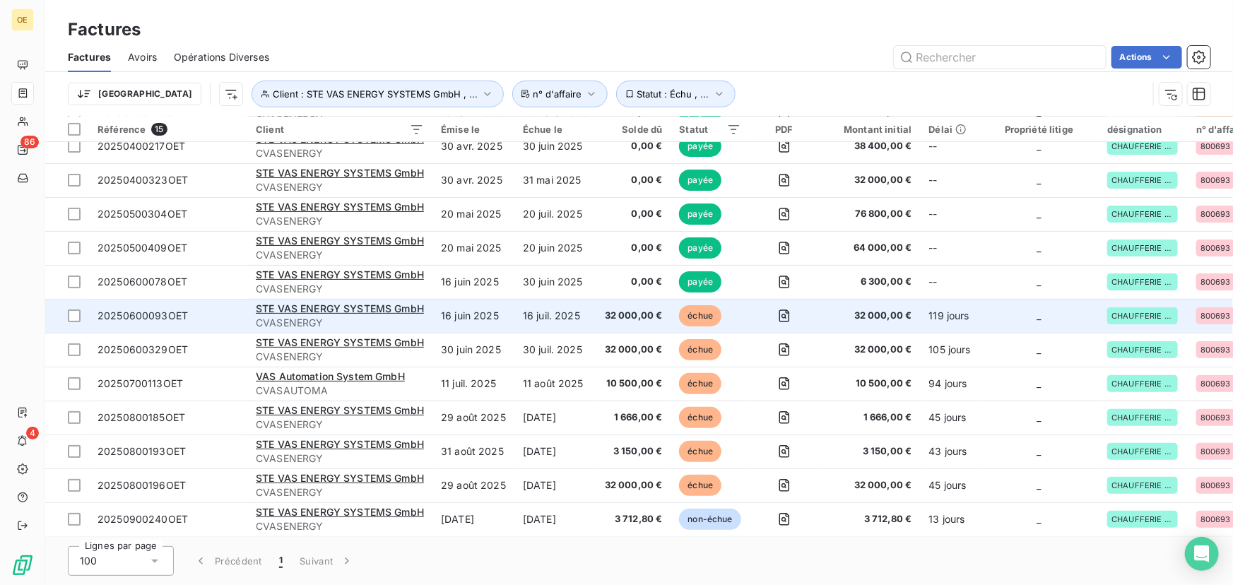
scroll to position [119, 0]
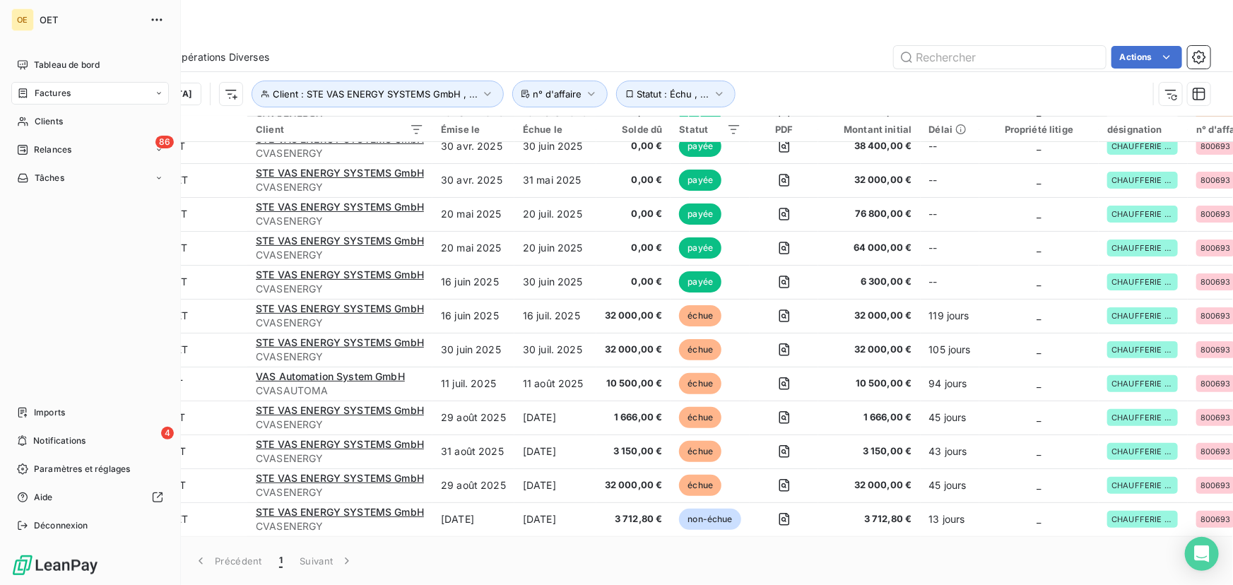
click at [45, 97] on span "Factures" at bounding box center [53, 93] width 36 height 13
click at [61, 61] on span "Tableau de bord" at bounding box center [67, 65] width 66 height 13
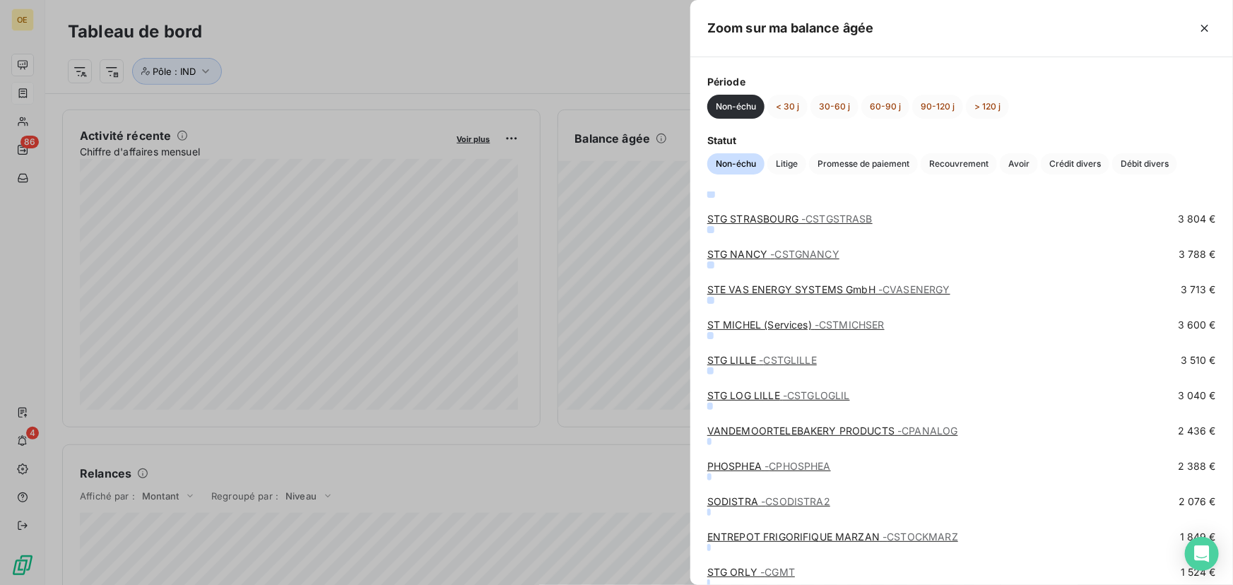
scroll to position [1926, 0]
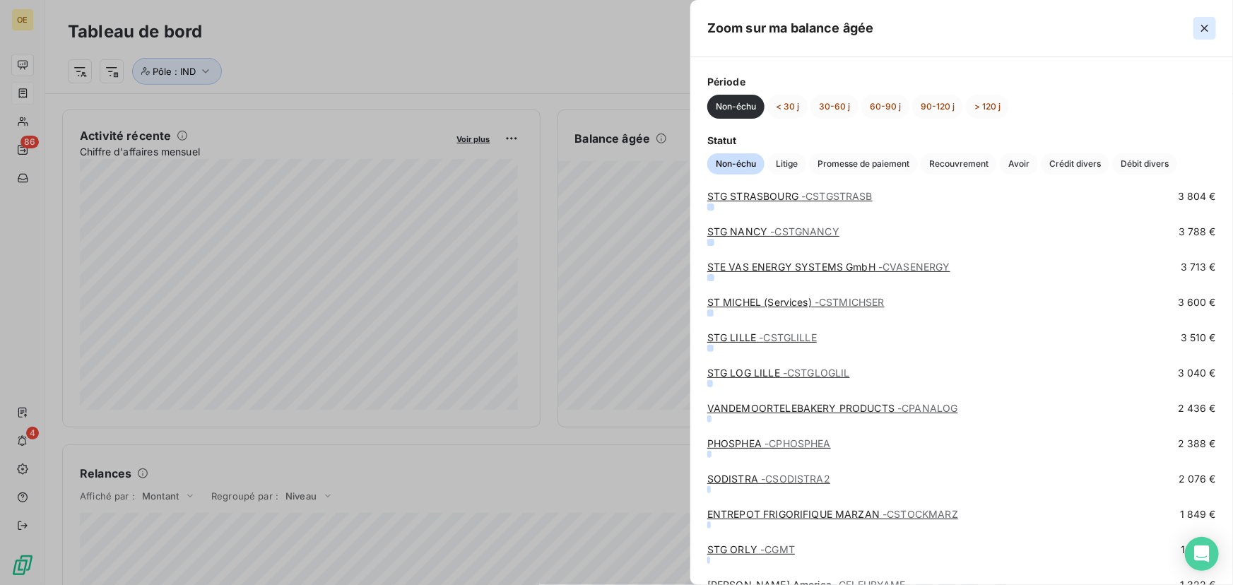
click at [1202, 26] on icon "button" at bounding box center [1204, 28] width 7 height 7
